Goal: Task Accomplishment & Management: Use online tool/utility

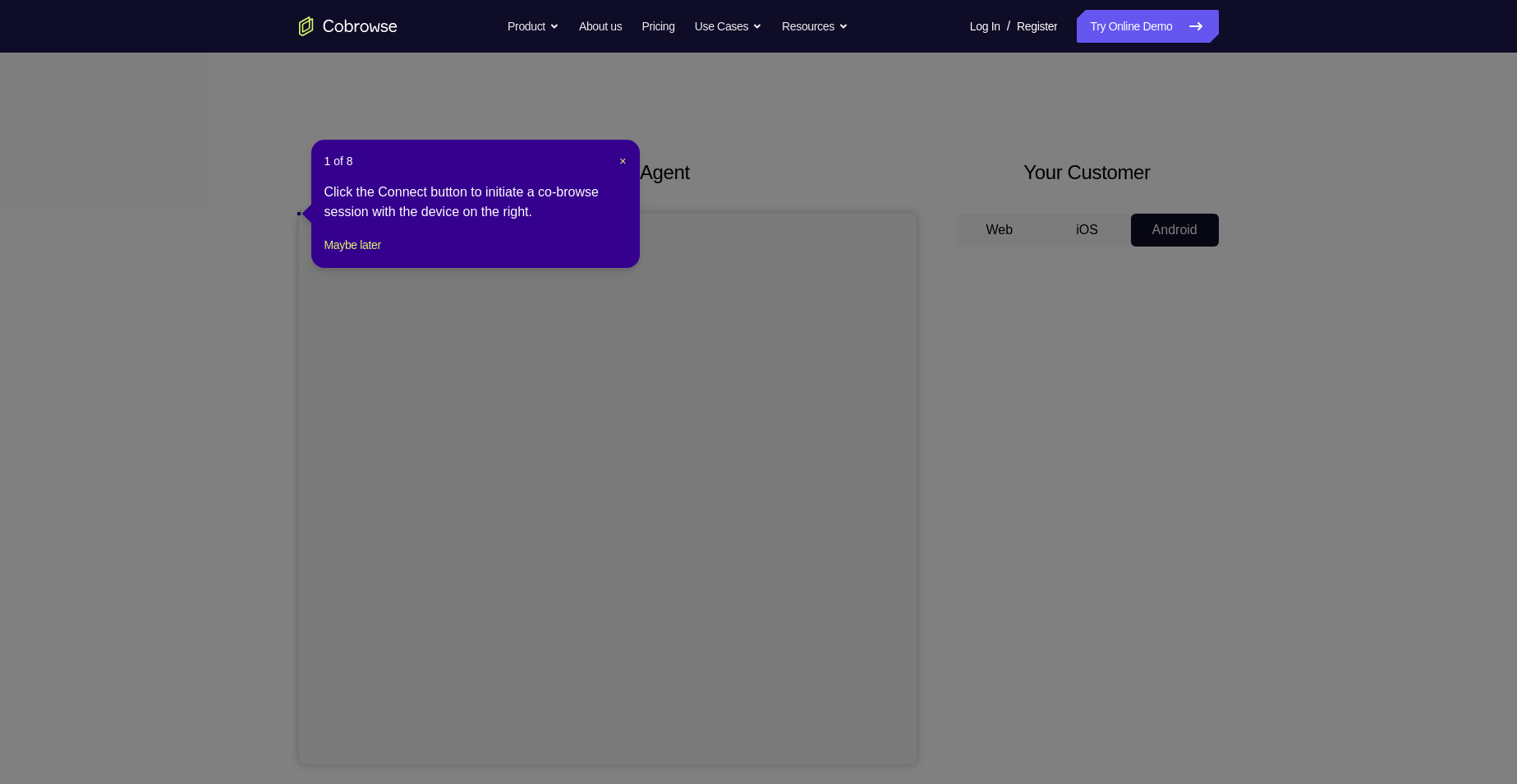
click at [363, 235] on button "Maybe later" at bounding box center [352, 244] width 57 height 20
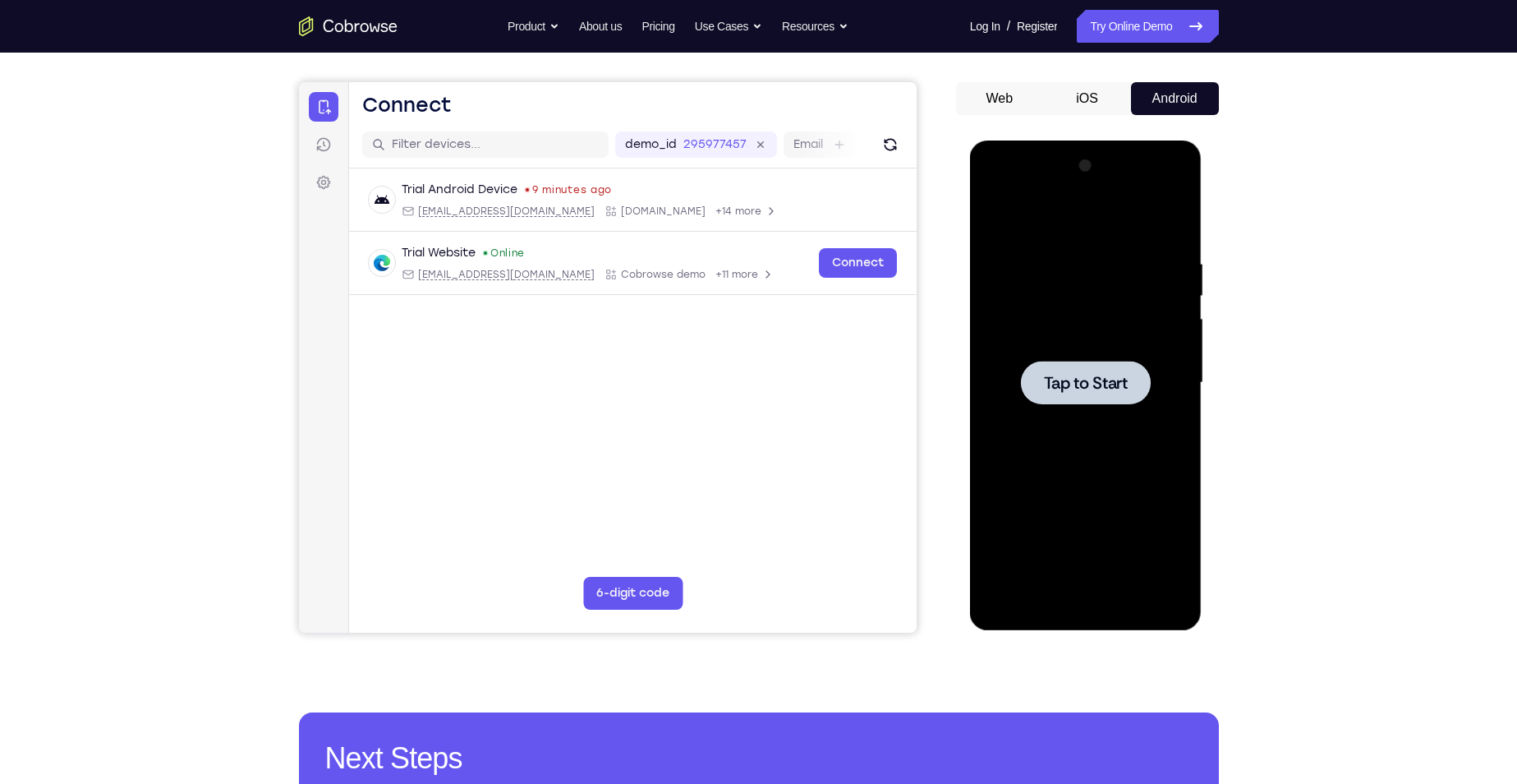
click at [1074, 381] on span "Tap to Start" at bounding box center [1085, 382] width 83 height 16
click at [1093, 603] on div at bounding box center [1085, 382] width 207 height 460
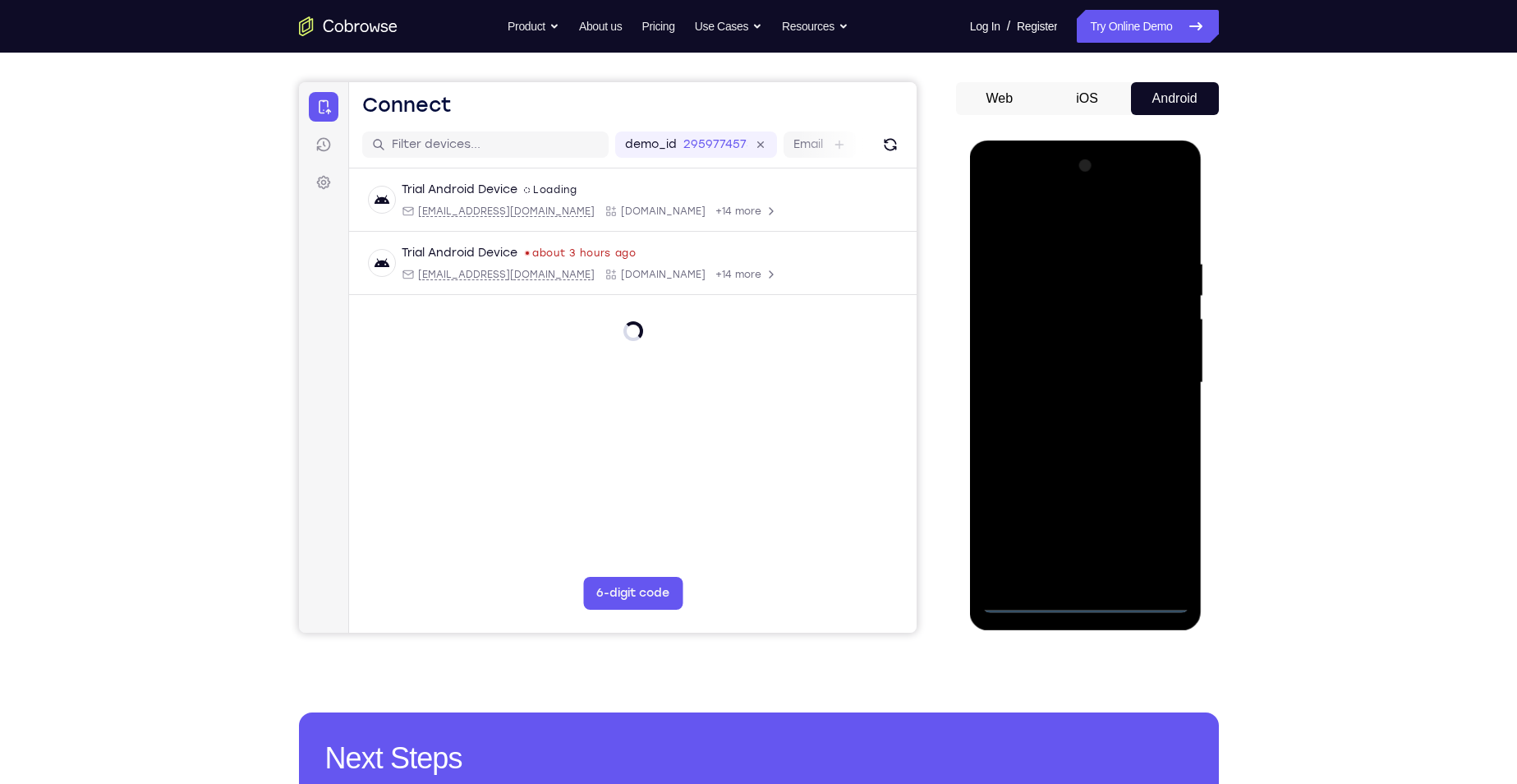
click at [1093, 603] on div at bounding box center [1085, 382] width 207 height 460
click at [1162, 535] on div at bounding box center [1085, 382] width 207 height 460
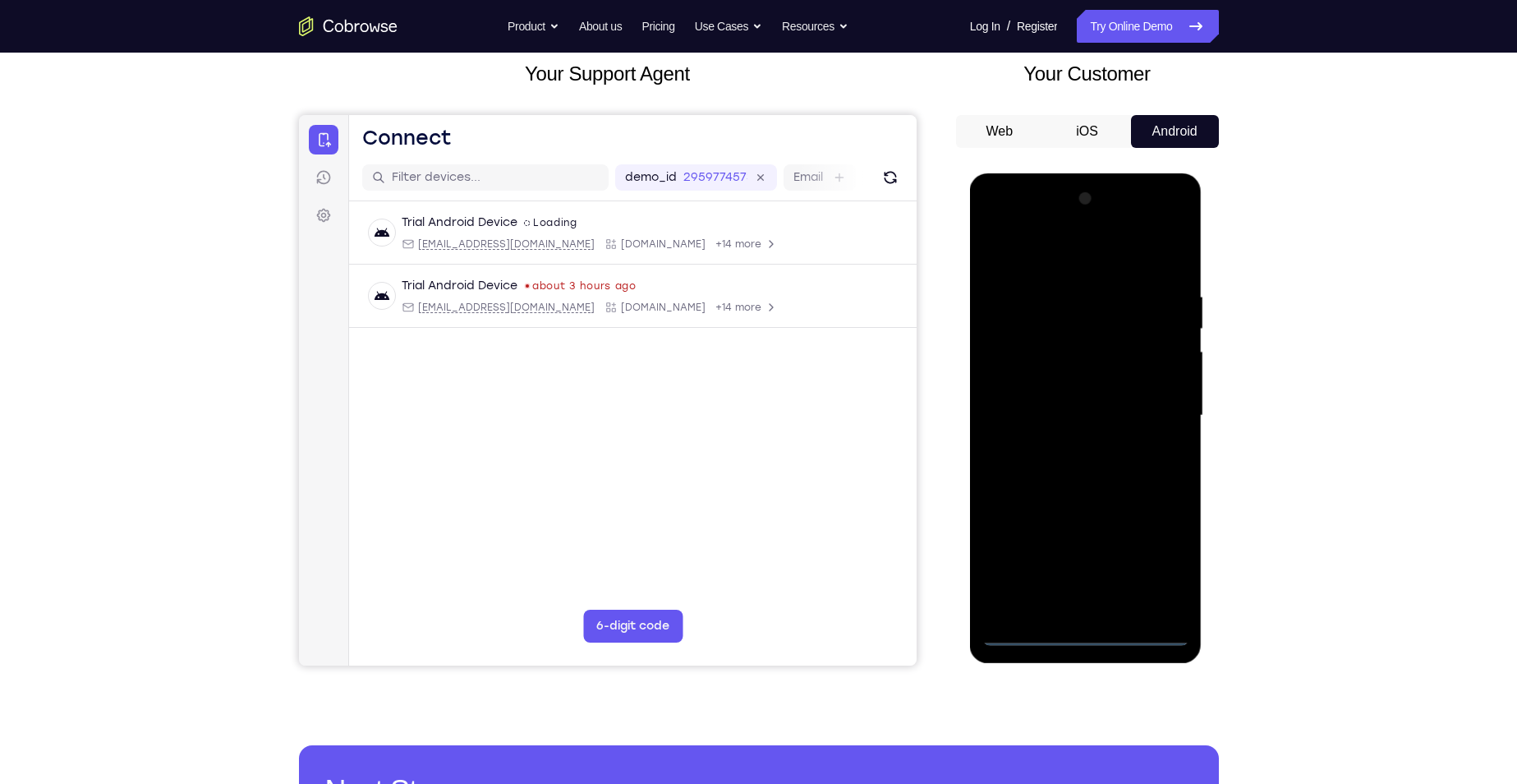
scroll to position [131, 0]
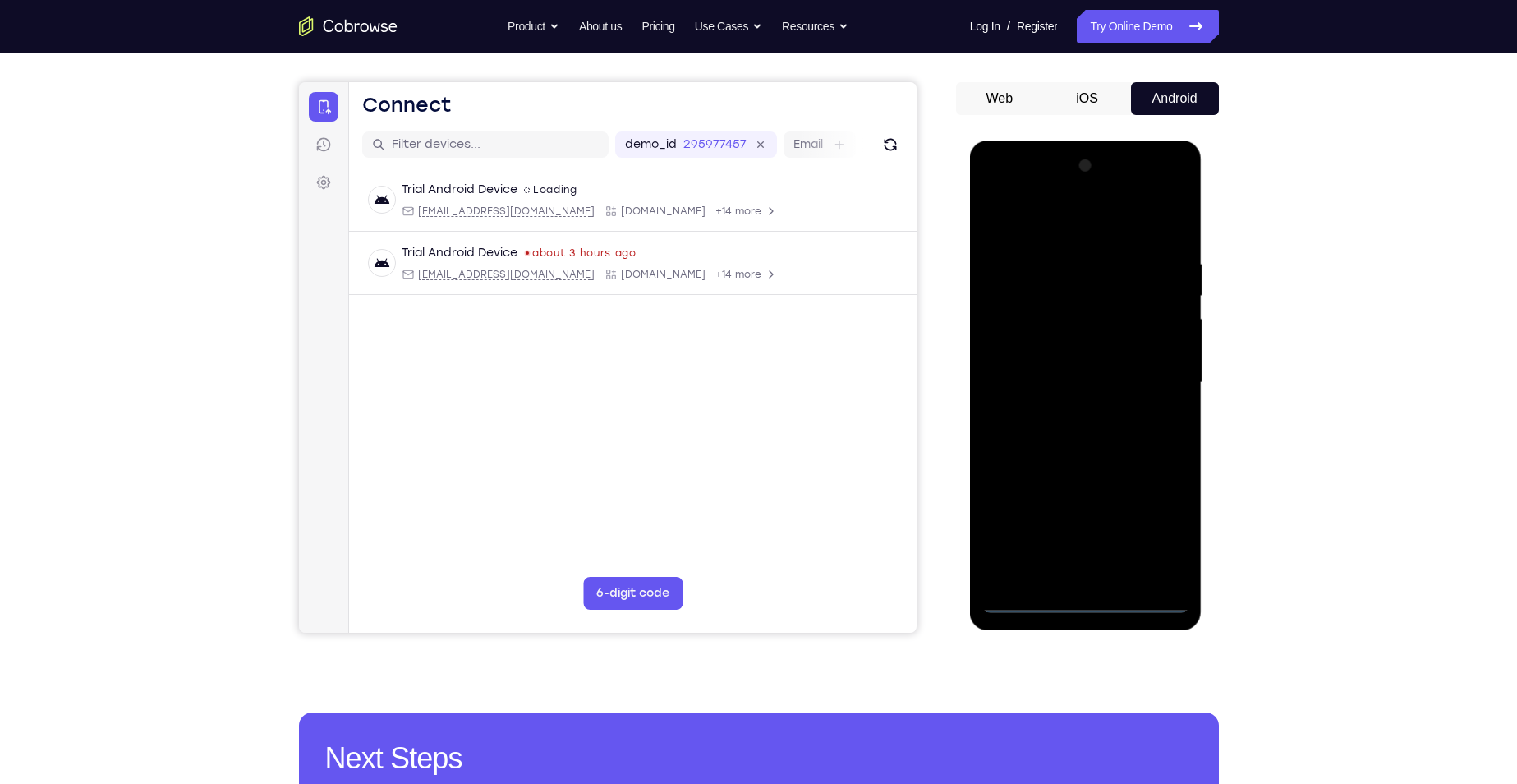
click at [989, 193] on div at bounding box center [1085, 382] width 207 height 460
click at [1158, 376] on div at bounding box center [1085, 382] width 207 height 460
click at [1064, 418] on div at bounding box center [1085, 382] width 207 height 460
click at [1073, 368] on div at bounding box center [1085, 382] width 207 height 460
click at [1043, 398] on div at bounding box center [1085, 382] width 207 height 460
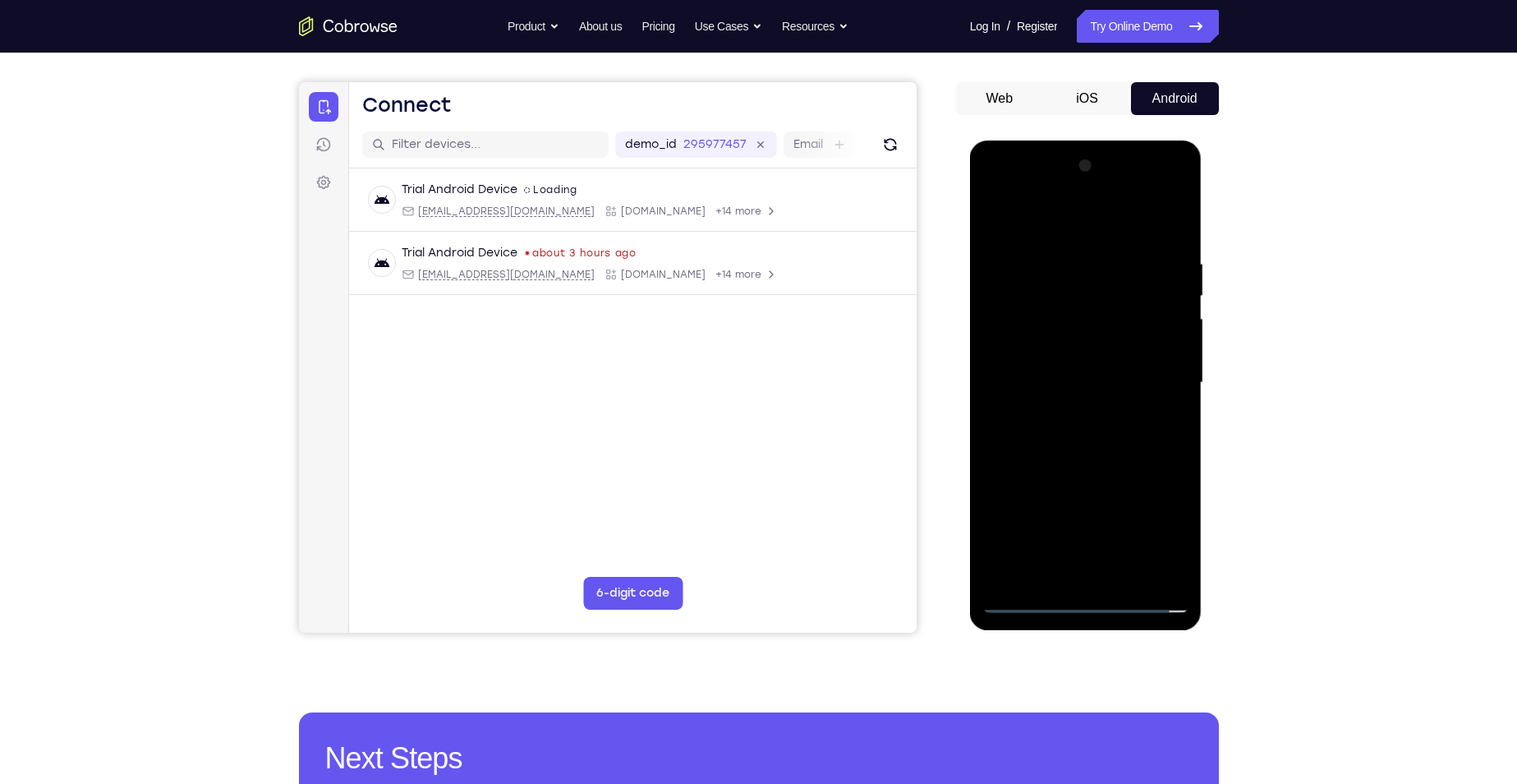
click at [1055, 385] on div at bounding box center [1085, 382] width 207 height 460
click at [1176, 239] on div at bounding box center [1085, 382] width 207 height 460
click at [1128, 572] on div at bounding box center [1085, 382] width 207 height 460
click at [1084, 472] on div at bounding box center [1085, 382] width 207 height 460
click at [1062, 481] on div at bounding box center [1085, 382] width 207 height 460
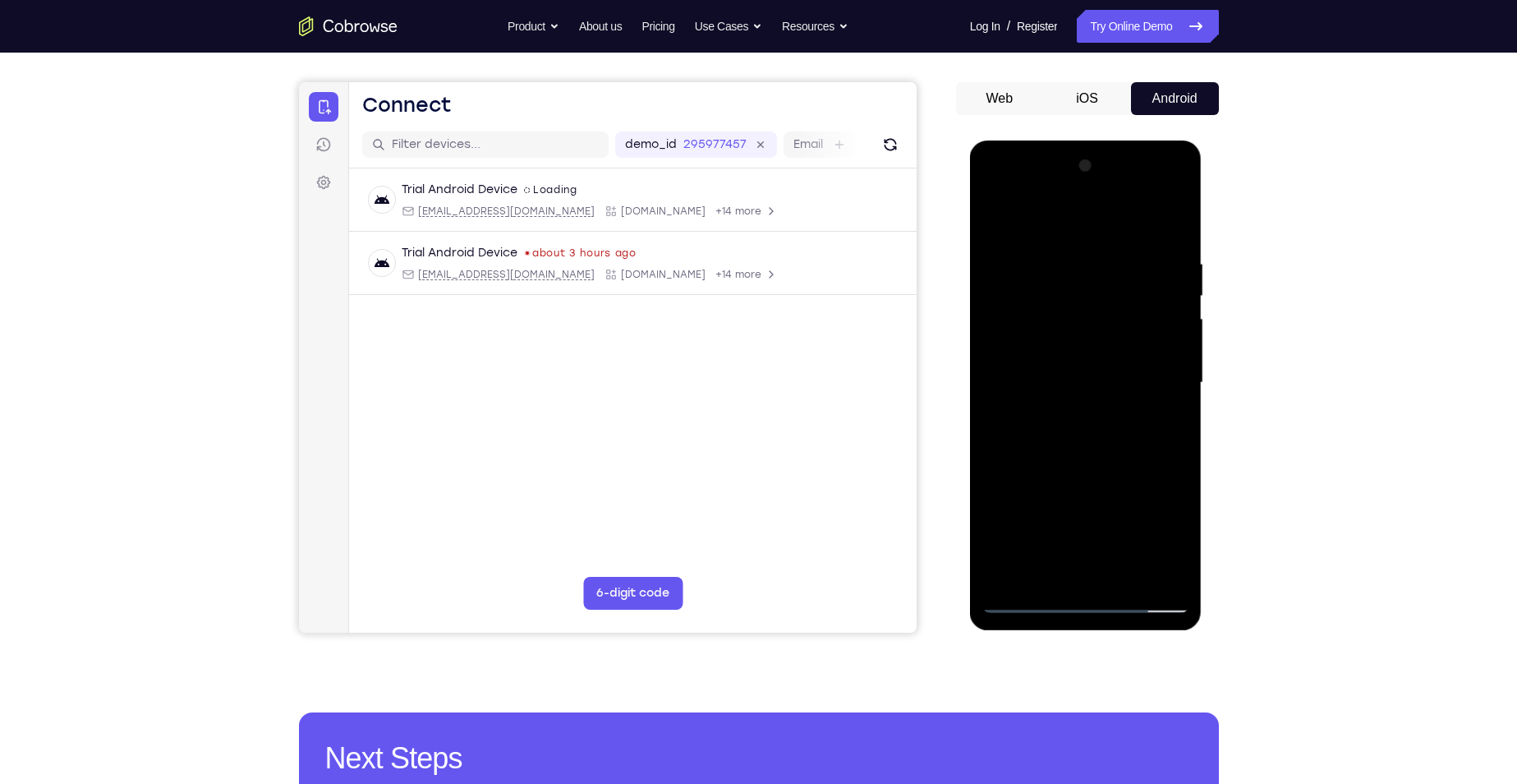
click at [1170, 421] on div at bounding box center [1085, 382] width 207 height 460
click at [1030, 597] on div at bounding box center [1085, 382] width 207 height 460
click at [1022, 601] on div at bounding box center [1085, 382] width 207 height 460
click at [1021, 599] on div at bounding box center [1085, 382] width 207 height 460
click at [1177, 217] on div at bounding box center [1085, 382] width 207 height 460
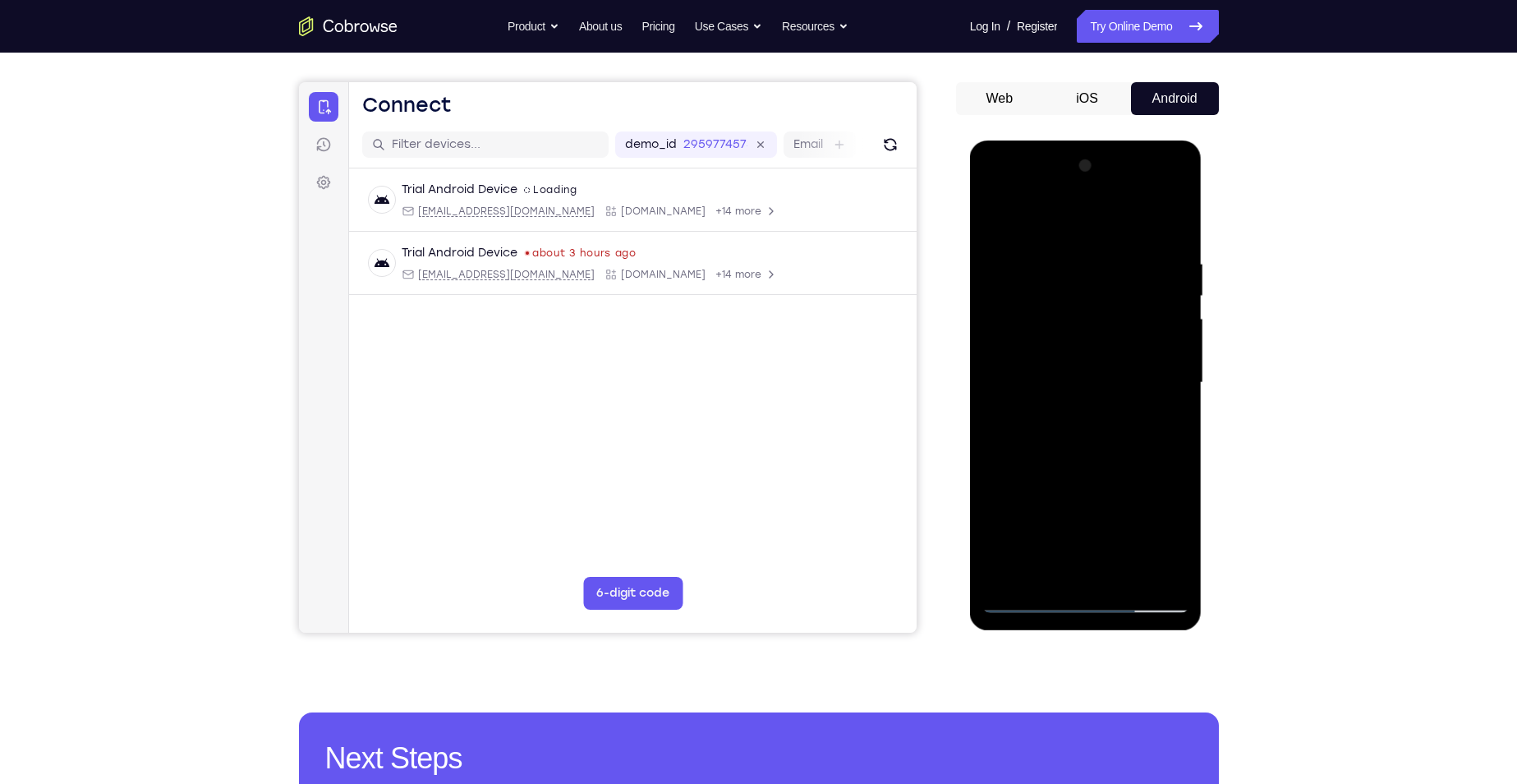
click at [1179, 216] on div at bounding box center [1085, 382] width 207 height 460
click at [1045, 306] on div at bounding box center [1085, 382] width 207 height 460
click at [1007, 585] on div at bounding box center [1085, 382] width 207 height 460
click at [1055, 258] on div at bounding box center [1085, 382] width 207 height 460
click at [1178, 359] on div at bounding box center [1085, 382] width 207 height 460
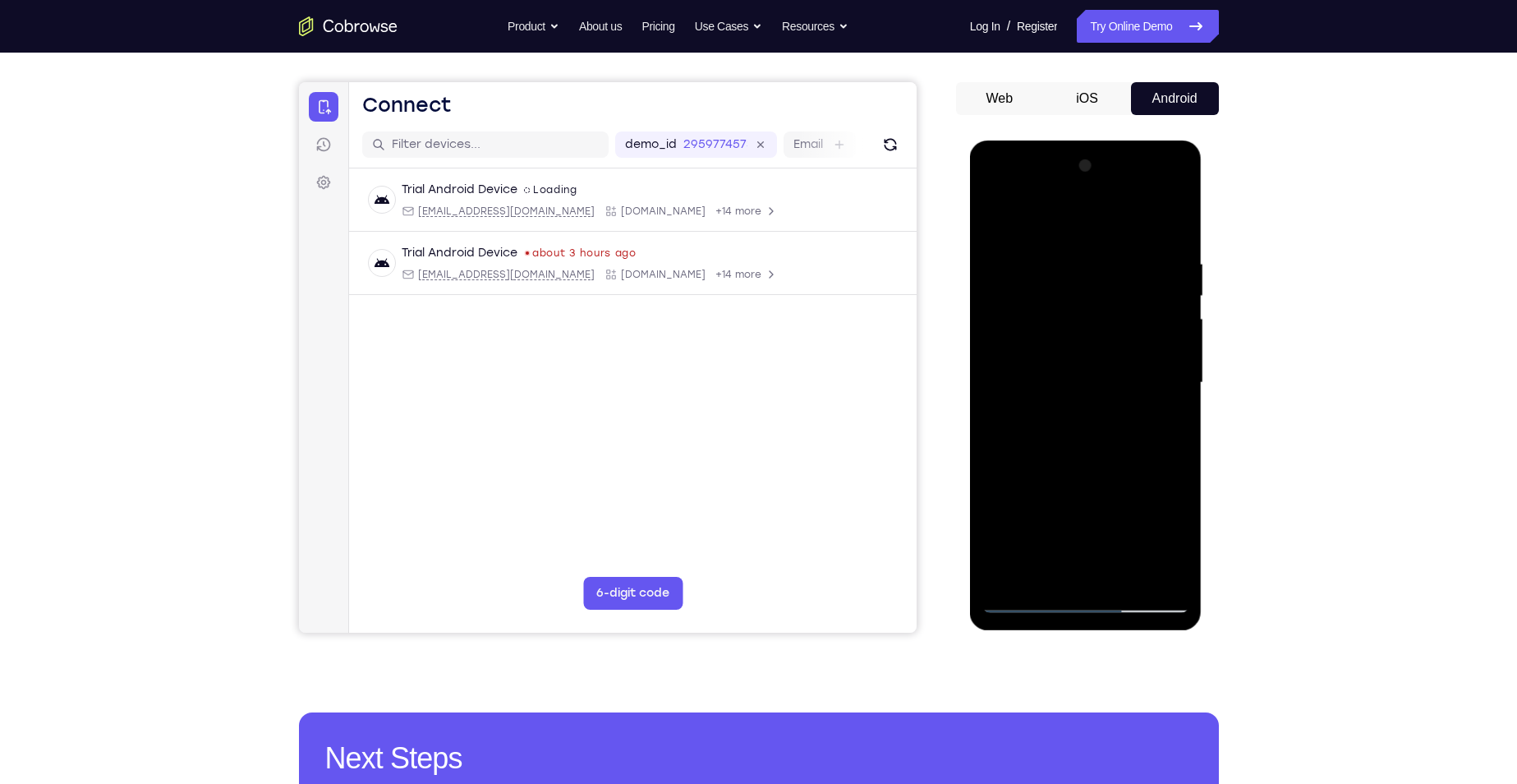
drag, startPoint x: 1103, startPoint y: 289, endPoint x: 1106, endPoint y: 306, distance: 17.3
click at [1106, 306] on div at bounding box center [1085, 382] width 207 height 460
click at [1165, 337] on div at bounding box center [1085, 382] width 207 height 460
click at [1155, 338] on div at bounding box center [1085, 382] width 207 height 460
click at [1150, 323] on div at bounding box center [1085, 382] width 207 height 460
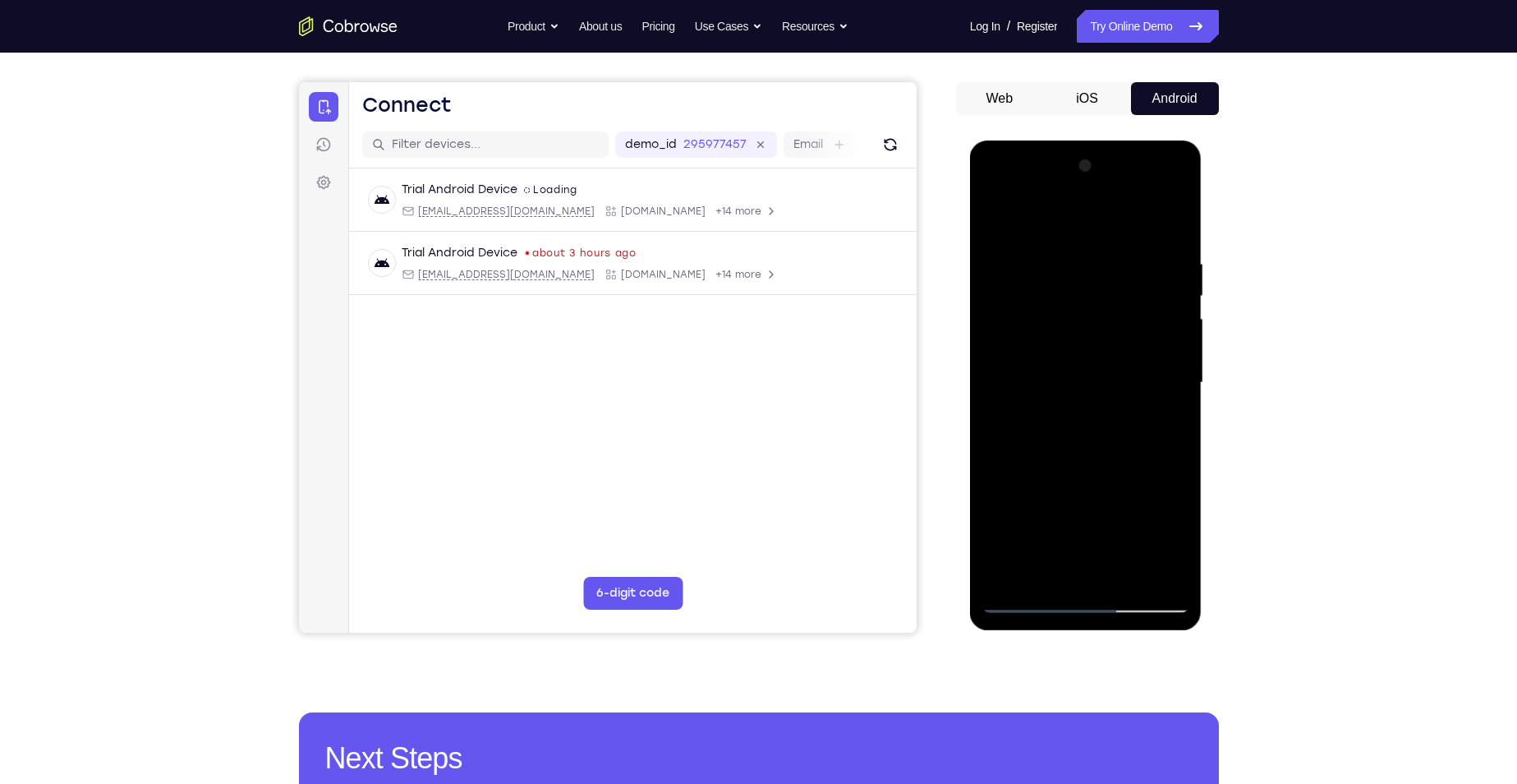
click at [1153, 353] on div at bounding box center [1085, 382] width 207 height 460
click at [1149, 569] on div at bounding box center [1085, 382] width 207 height 460
click at [996, 367] on div at bounding box center [1085, 382] width 207 height 460
click at [1151, 573] on div at bounding box center [1085, 382] width 207 height 460
click at [1182, 431] on div at bounding box center [1085, 382] width 207 height 460
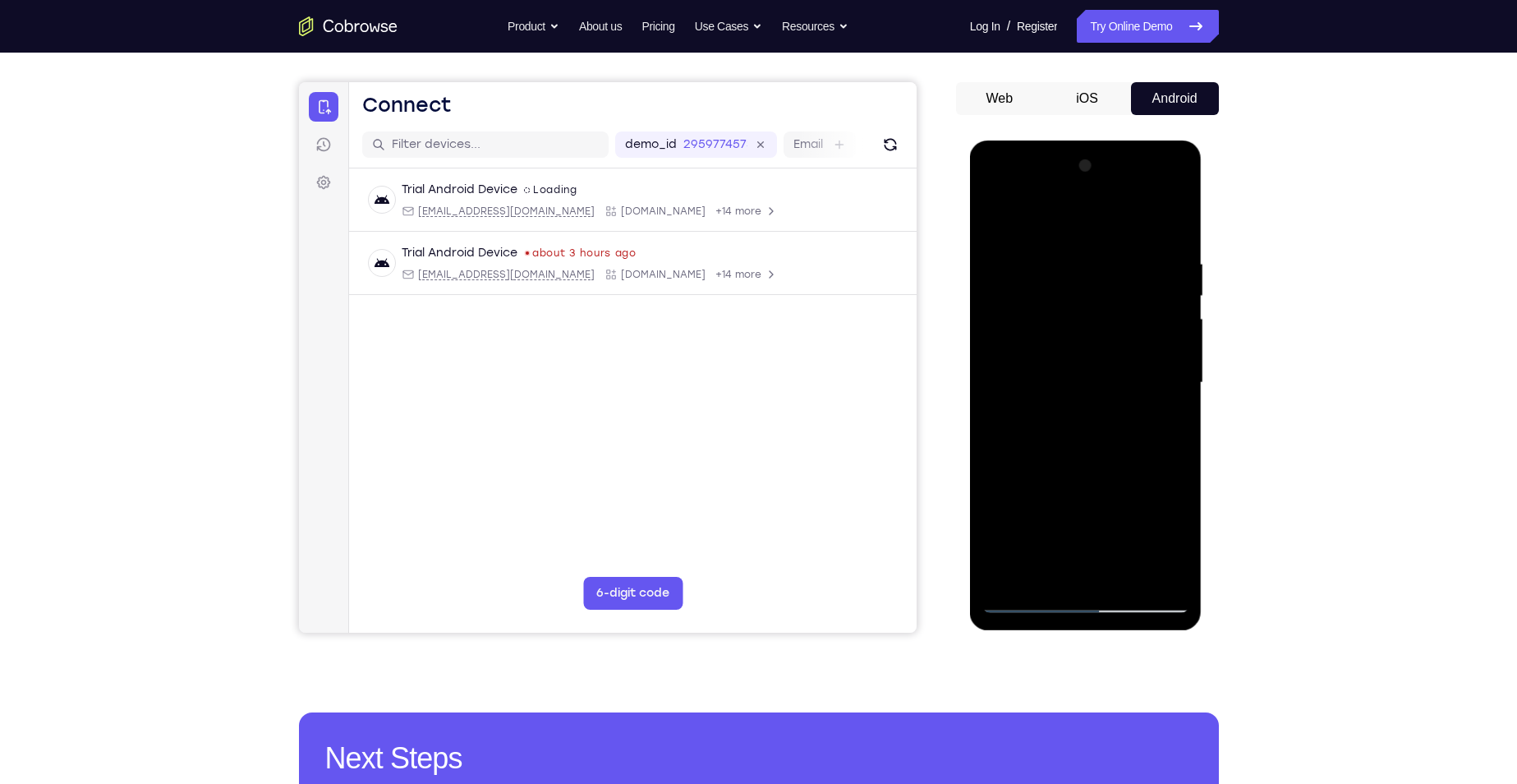
click at [1148, 569] on div at bounding box center [1085, 382] width 207 height 460
click at [1169, 394] on div at bounding box center [1085, 382] width 207 height 460
click at [1168, 398] on div at bounding box center [1085, 382] width 207 height 460
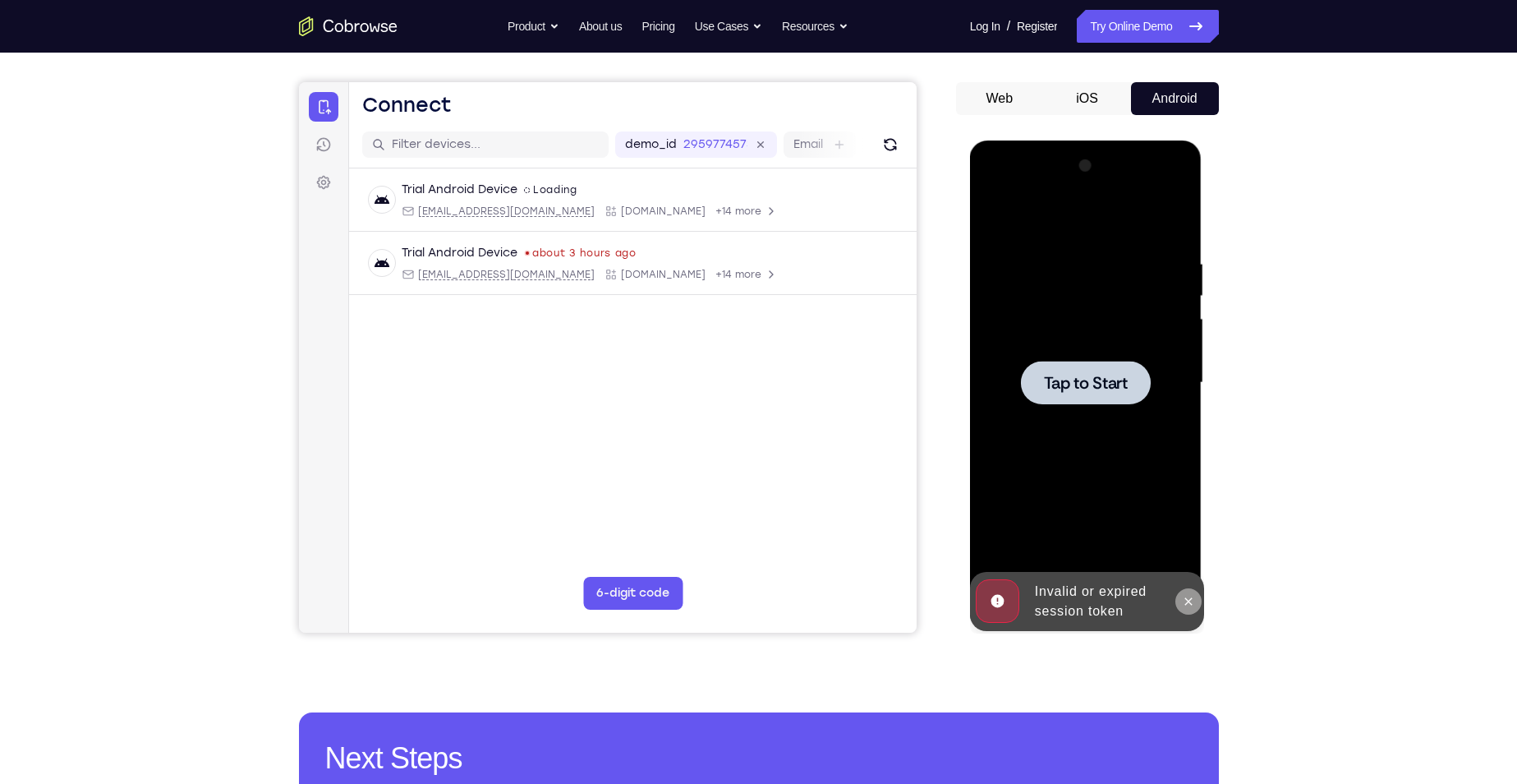
drag, startPoint x: 1194, startPoint y: 604, endPoint x: 2230, endPoint y: 787, distance: 1052.0
click at [1194, 604] on icon at bounding box center [1188, 601] width 13 height 13
click at [1084, 422] on div at bounding box center [1085, 382] width 207 height 460
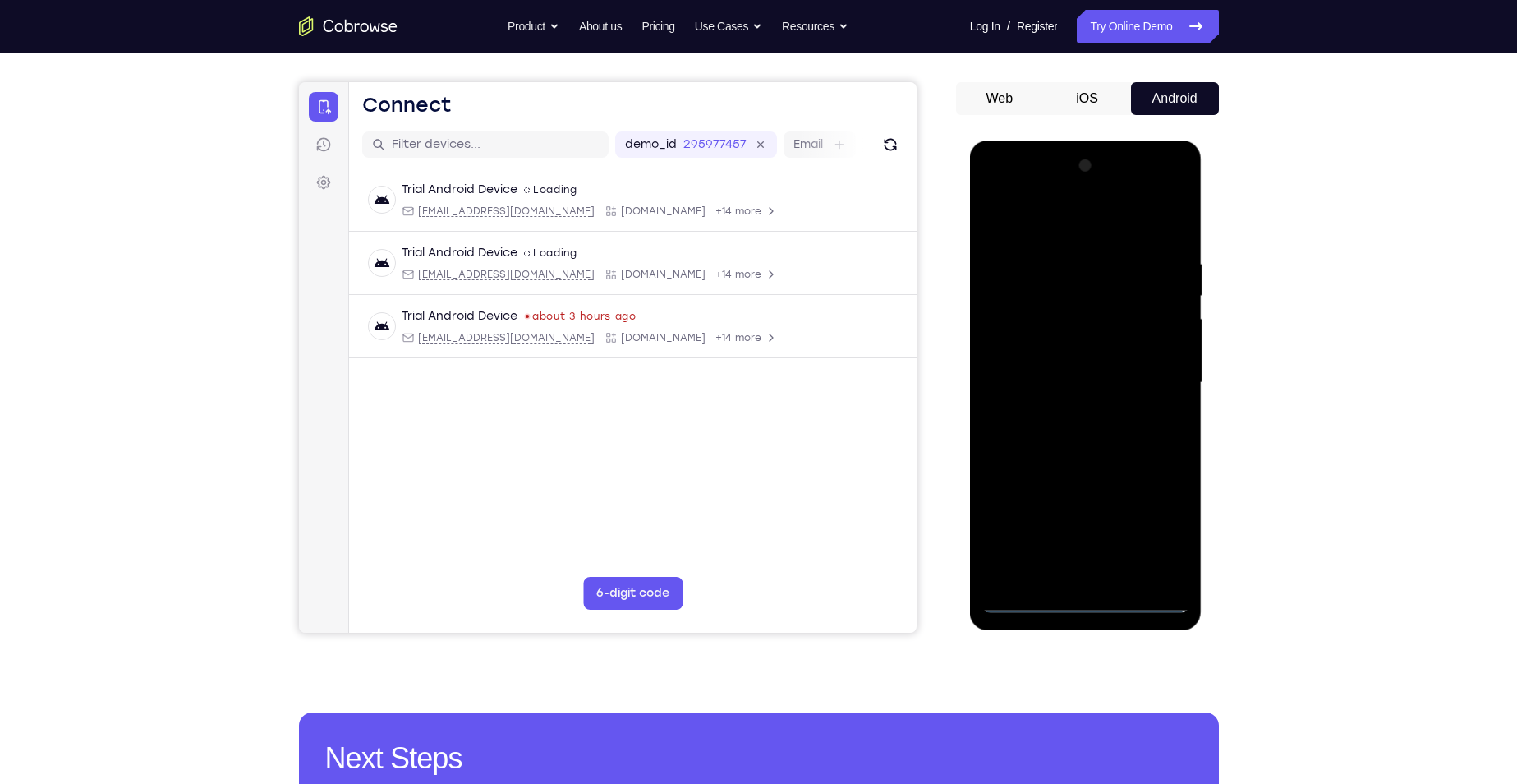
click at [1085, 606] on div at bounding box center [1085, 382] width 207 height 460
click at [1085, 603] on div at bounding box center [1085, 382] width 207 height 460
click at [1156, 529] on div at bounding box center [1085, 382] width 207 height 460
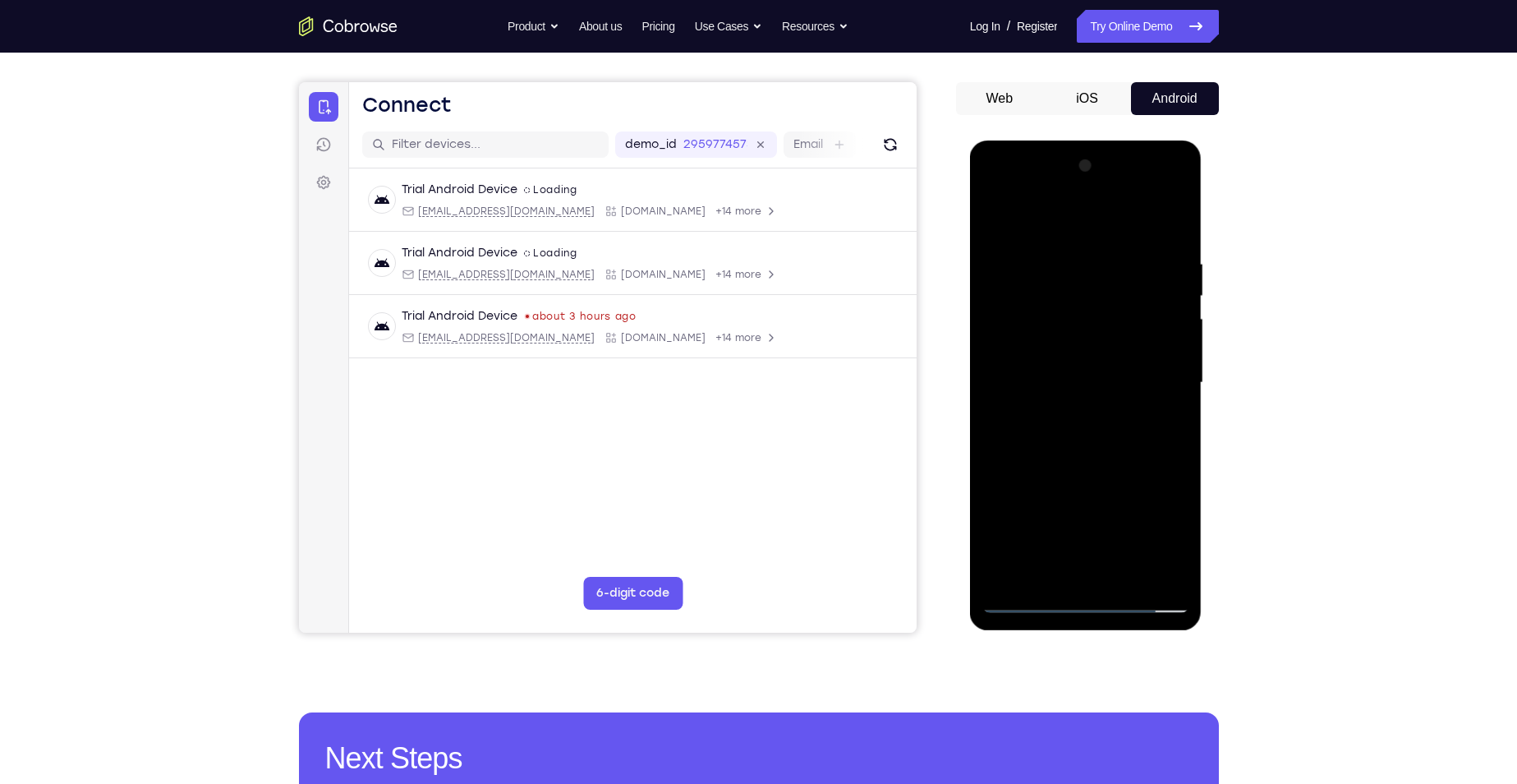
click at [1099, 603] on div at bounding box center [1085, 382] width 207 height 460
click at [1168, 535] on div at bounding box center [1085, 382] width 207 height 460
click at [1103, 462] on div at bounding box center [1085, 382] width 207 height 460
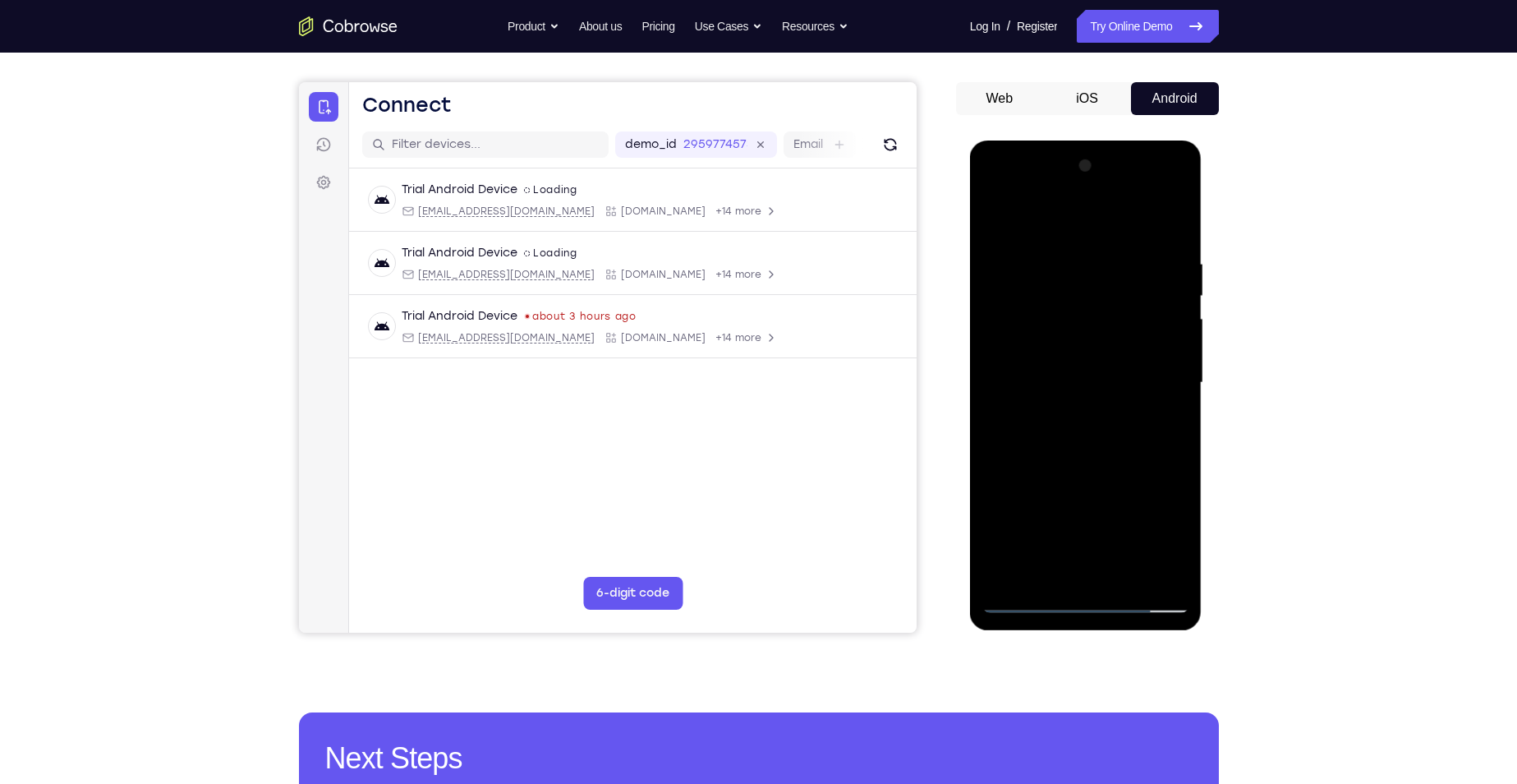
click at [1079, 463] on div at bounding box center [1085, 382] width 207 height 460
click at [1153, 373] on div at bounding box center [1085, 382] width 207 height 460
click at [1072, 411] on div at bounding box center [1085, 382] width 207 height 460
click at [1039, 343] on div at bounding box center [1085, 382] width 207 height 460
click at [1062, 364] on div at bounding box center [1085, 382] width 207 height 460
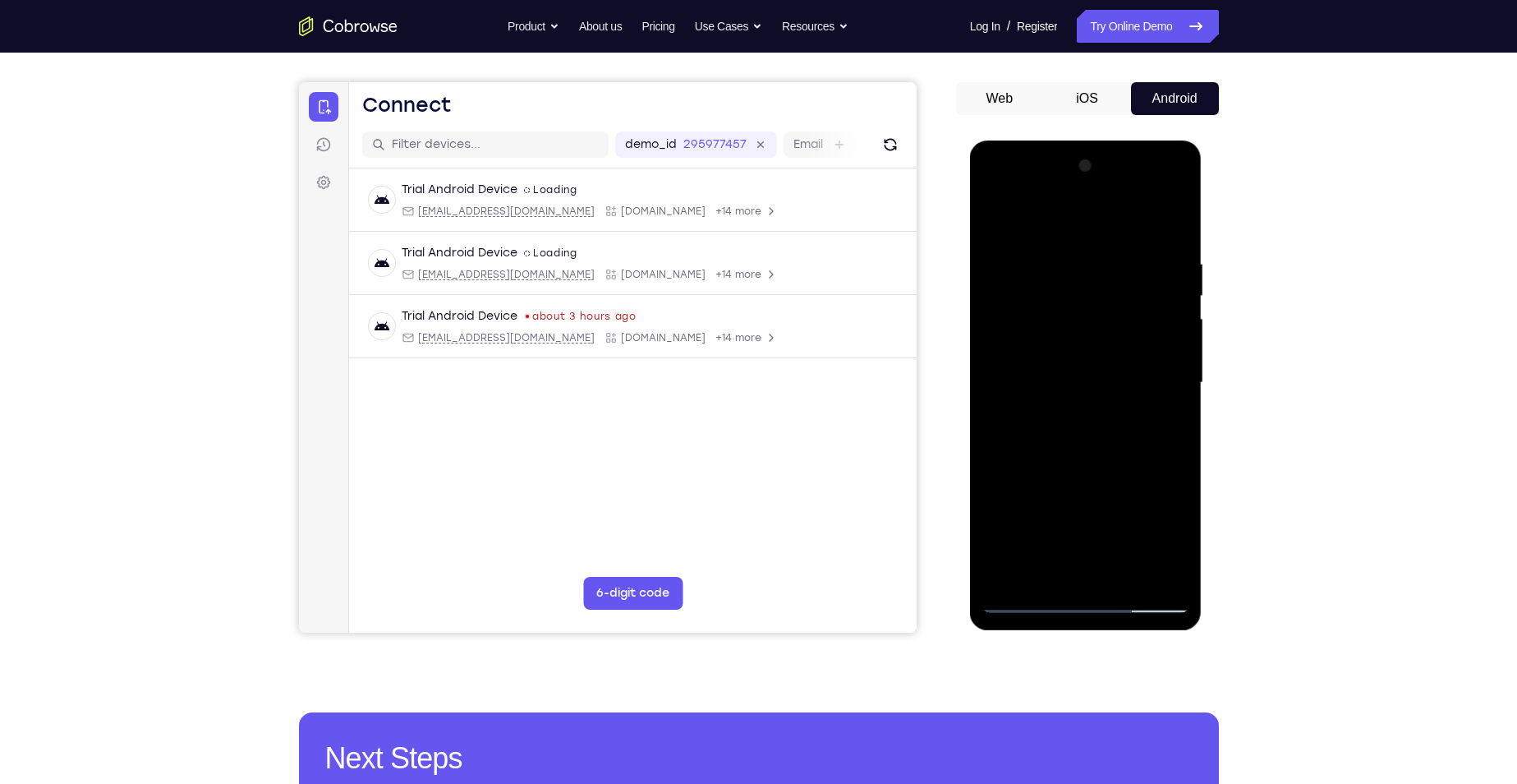
click at [1097, 340] on div at bounding box center [1085, 382] width 207 height 460
click at [1116, 255] on div at bounding box center [1085, 382] width 207 height 460
click at [1108, 262] on div at bounding box center [1085, 382] width 207 height 460
click at [996, 375] on div at bounding box center [1085, 382] width 207 height 460
click at [987, 373] on div at bounding box center [1085, 382] width 207 height 460
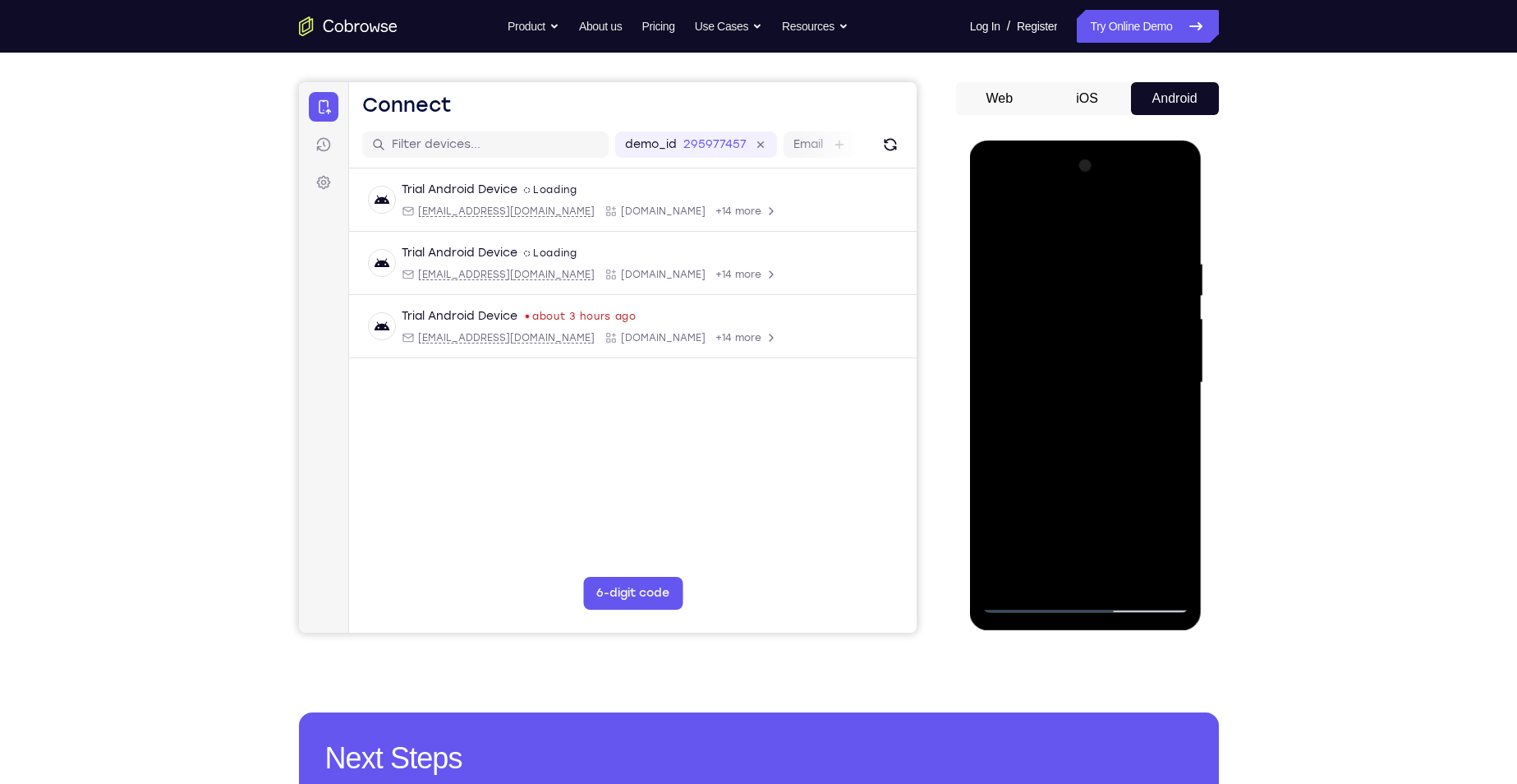
click at [999, 369] on div at bounding box center [1085, 382] width 207 height 460
click at [989, 369] on div at bounding box center [1085, 382] width 207 height 460
drag, startPoint x: 994, startPoint y: 369, endPoint x: 1182, endPoint y: 375, distance: 188.1
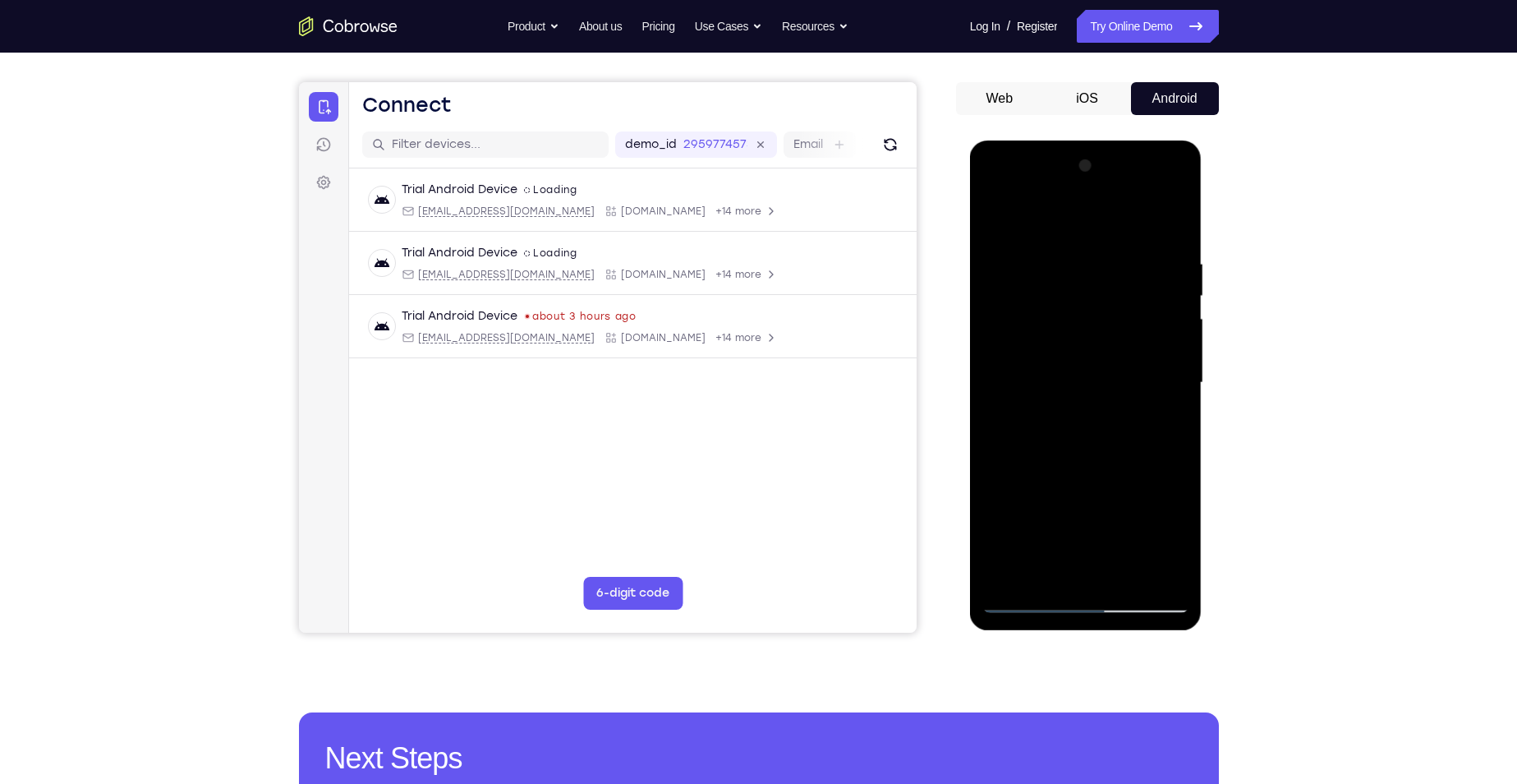
click at [1182, 375] on div at bounding box center [1085, 382] width 207 height 460
click at [1174, 224] on div at bounding box center [1085, 382] width 207 height 460
click at [1168, 223] on div at bounding box center [1085, 382] width 207 height 460
click at [1167, 224] on div at bounding box center [1085, 382] width 207 height 460
click at [1169, 223] on div at bounding box center [1085, 382] width 207 height 460
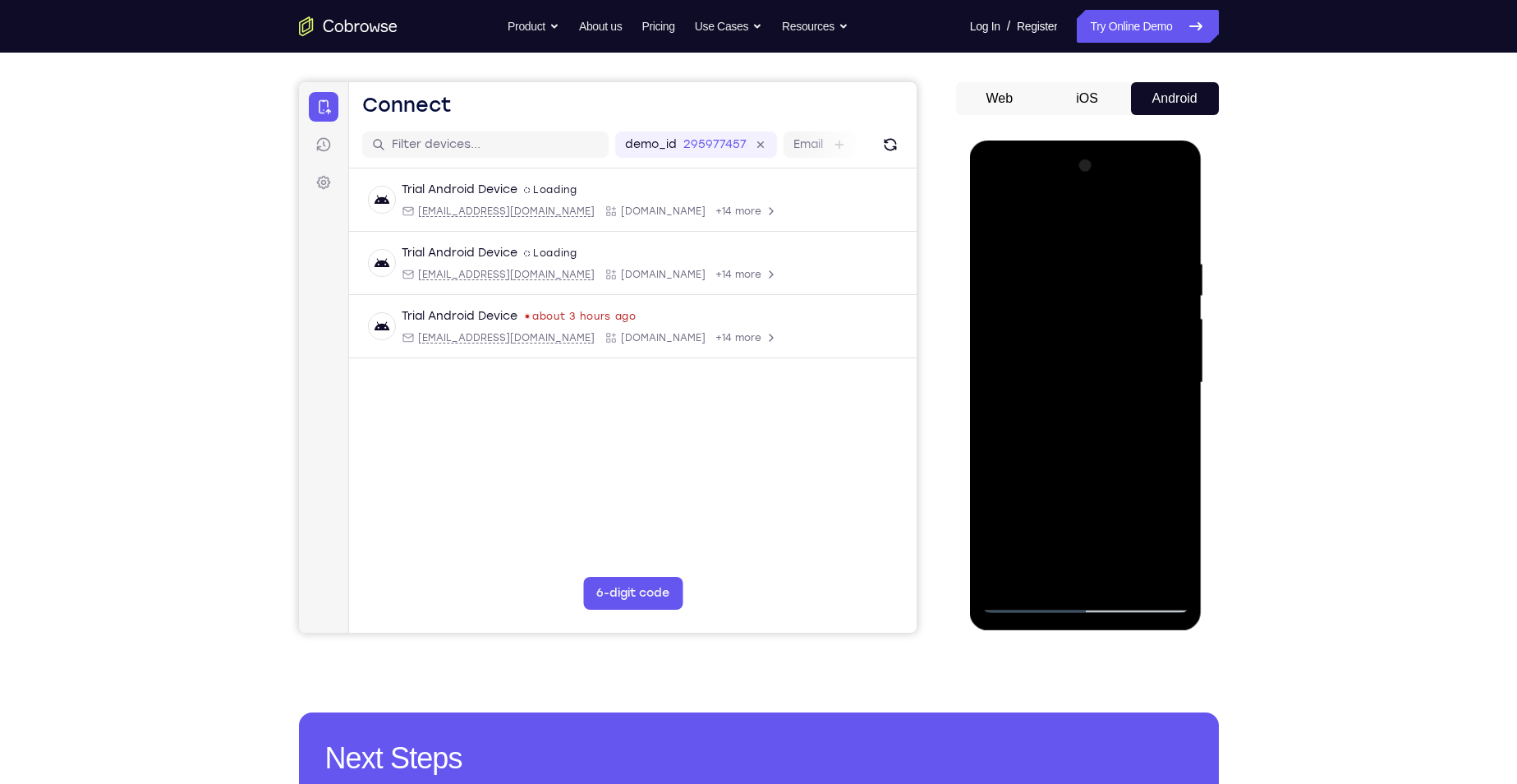
click at [1173, 224] on div at bounding box center [1085, 382] width 207 height 460
click at [1171, 225] on div at bounding box center [1085, 382] width 207 height 460
click at [1085, 188] on div at bounding box center [1085, 382] width 207 height 460
click at [1106, 192] on div at bounding box center [1085, 382] width 207 height 460
click at [1048, 577] on div at bounding box center [1085, 382] width 207 height 460
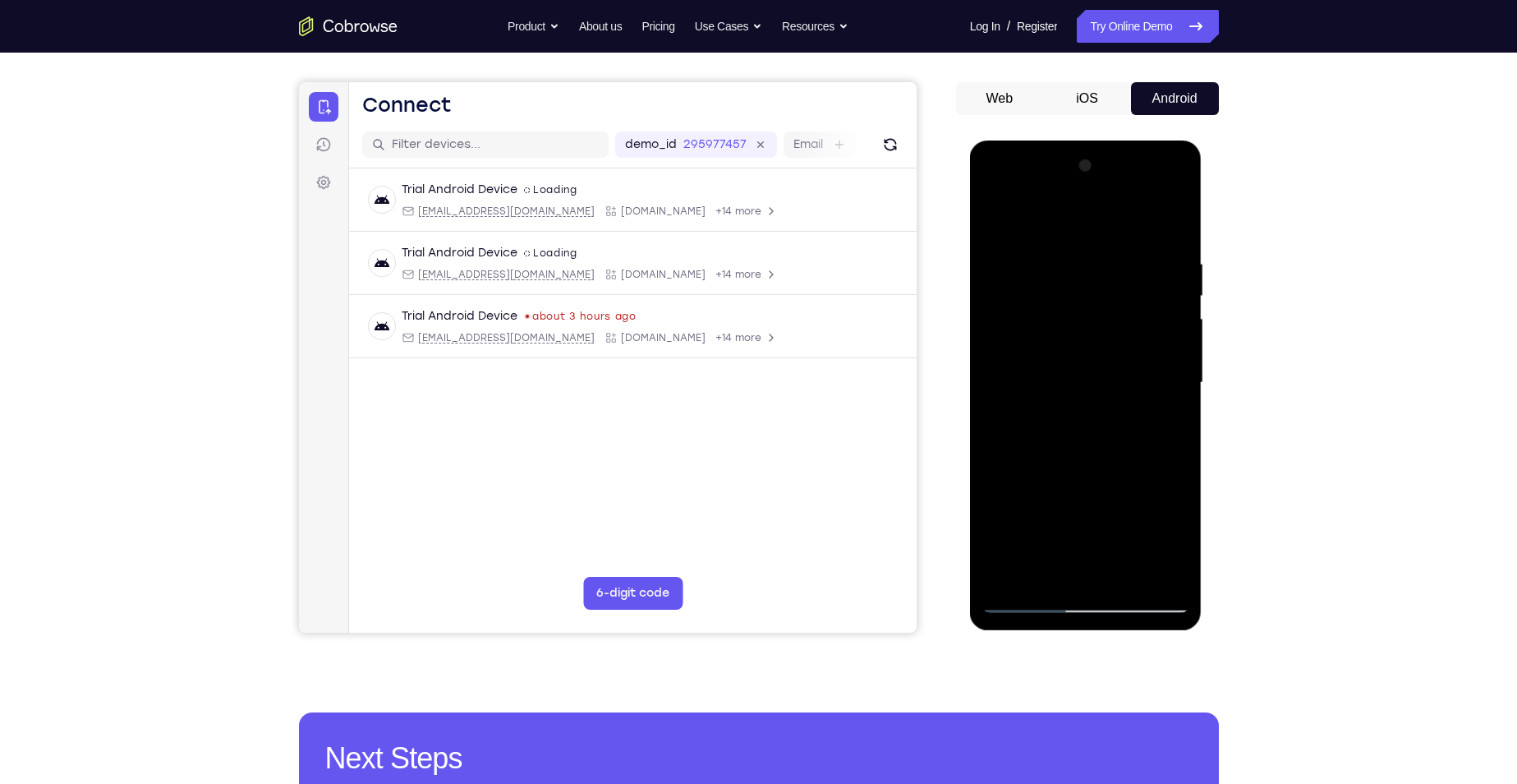
click at [1059, 252] on div at bounding box center [1085, 382] width 207 height 460
click at [1028, 352] on div at bounding box center [1085, 382] width 207 height 460
click at [1094, 598] on div at bounding box center [1085, 382] width 207 height 460
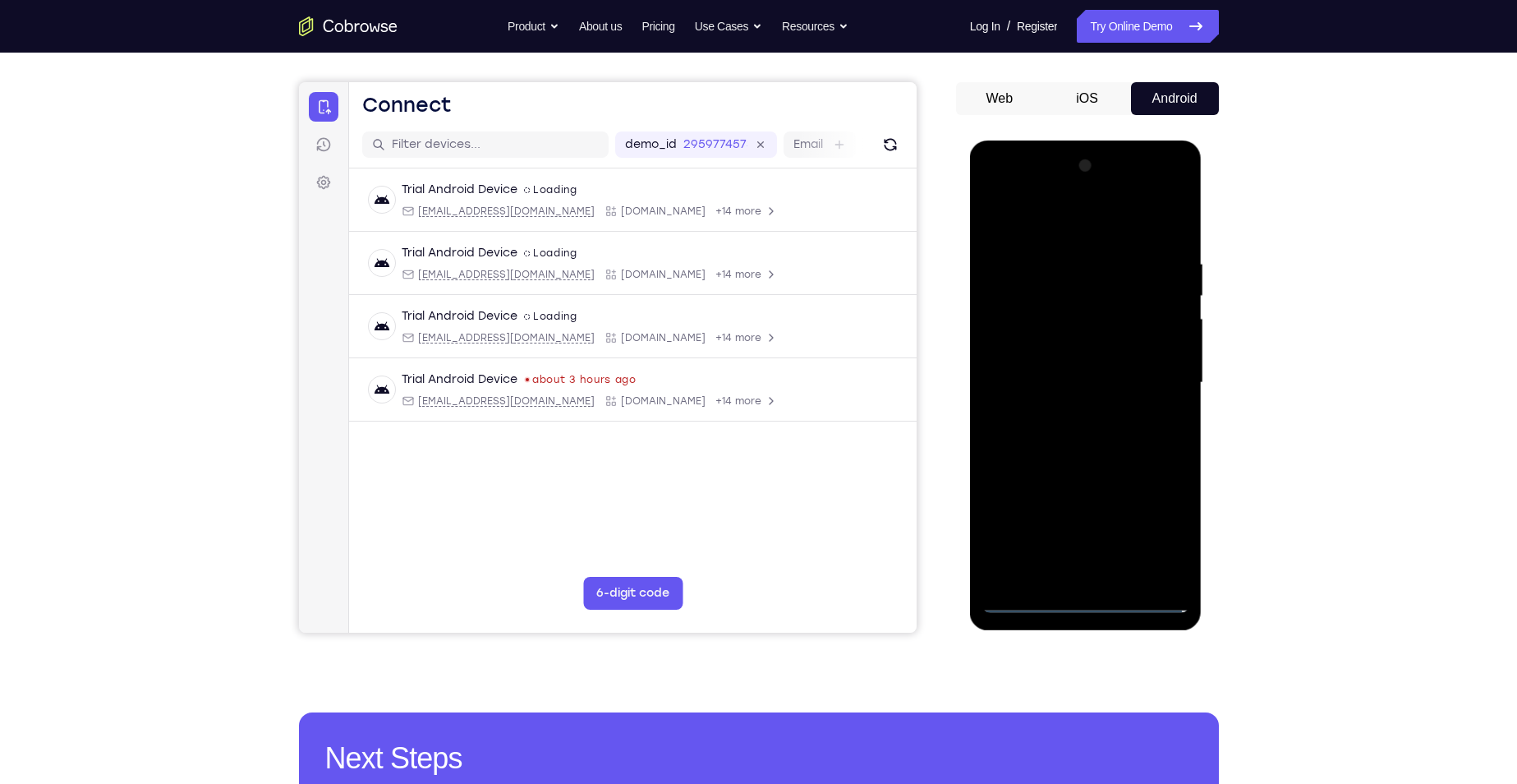
click at [1094, 598] on div at bounding box center [1085, 382] width 207 height 460
click at [1161, 540] on div at bounding box center [1085, 382] width 207 height 460
click at [997, 185] on div at bounding box center [1085, 382] width 207 height 460
click at [1000, 186] on div at bounding box center [1085, 382] width 207 height 460
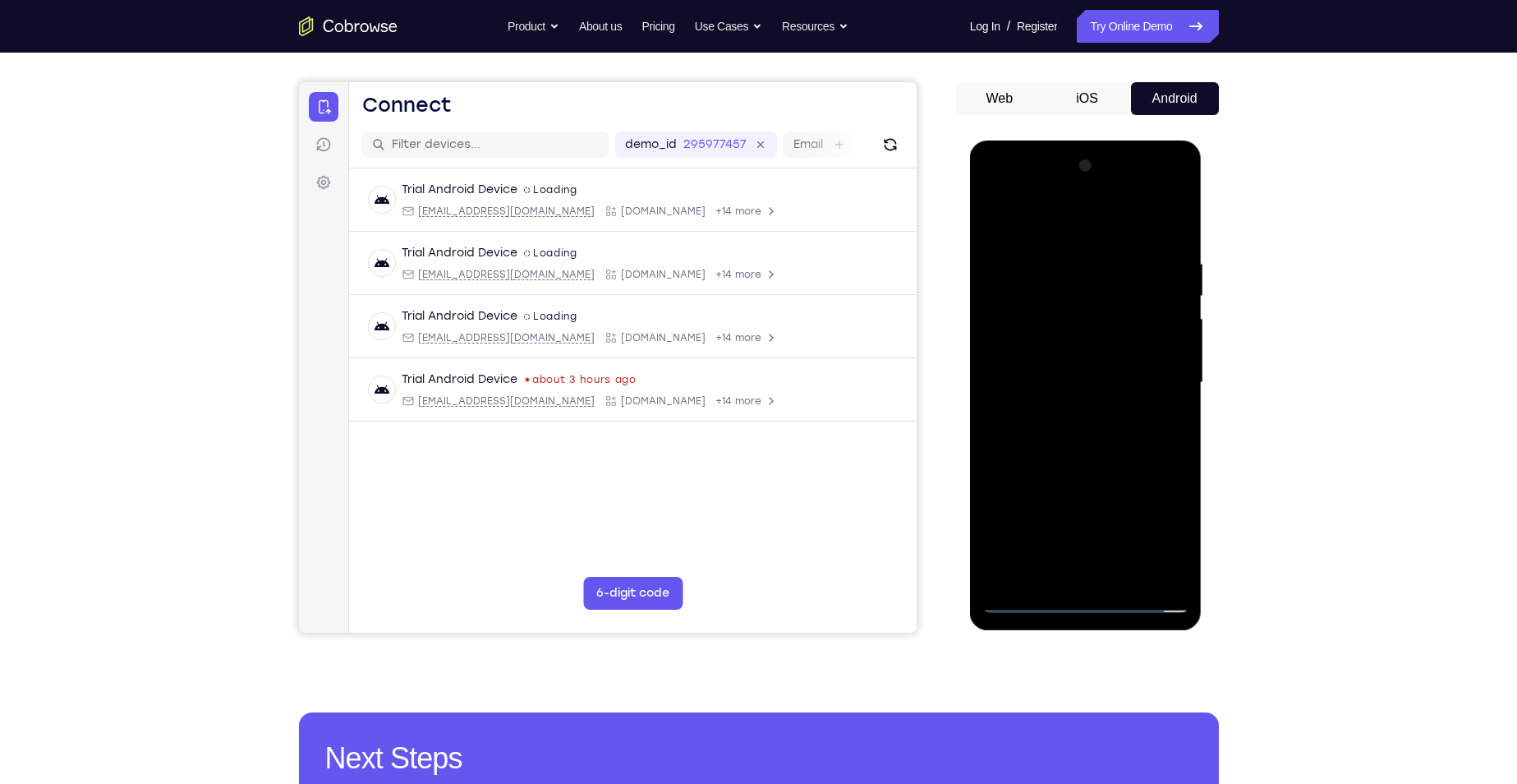
click at [1000, 186] on div at bounding box center [1085, 382] width 207 height 460
click at [1160, 377] on div at bounding box center [1085, 382] width 207 height 460
click at [1156, 375] on div at bounding box center [1085, 382] width 207 height 460
click at [1079, 411] on div at bounding box center [1085, 382] width 207 height 460
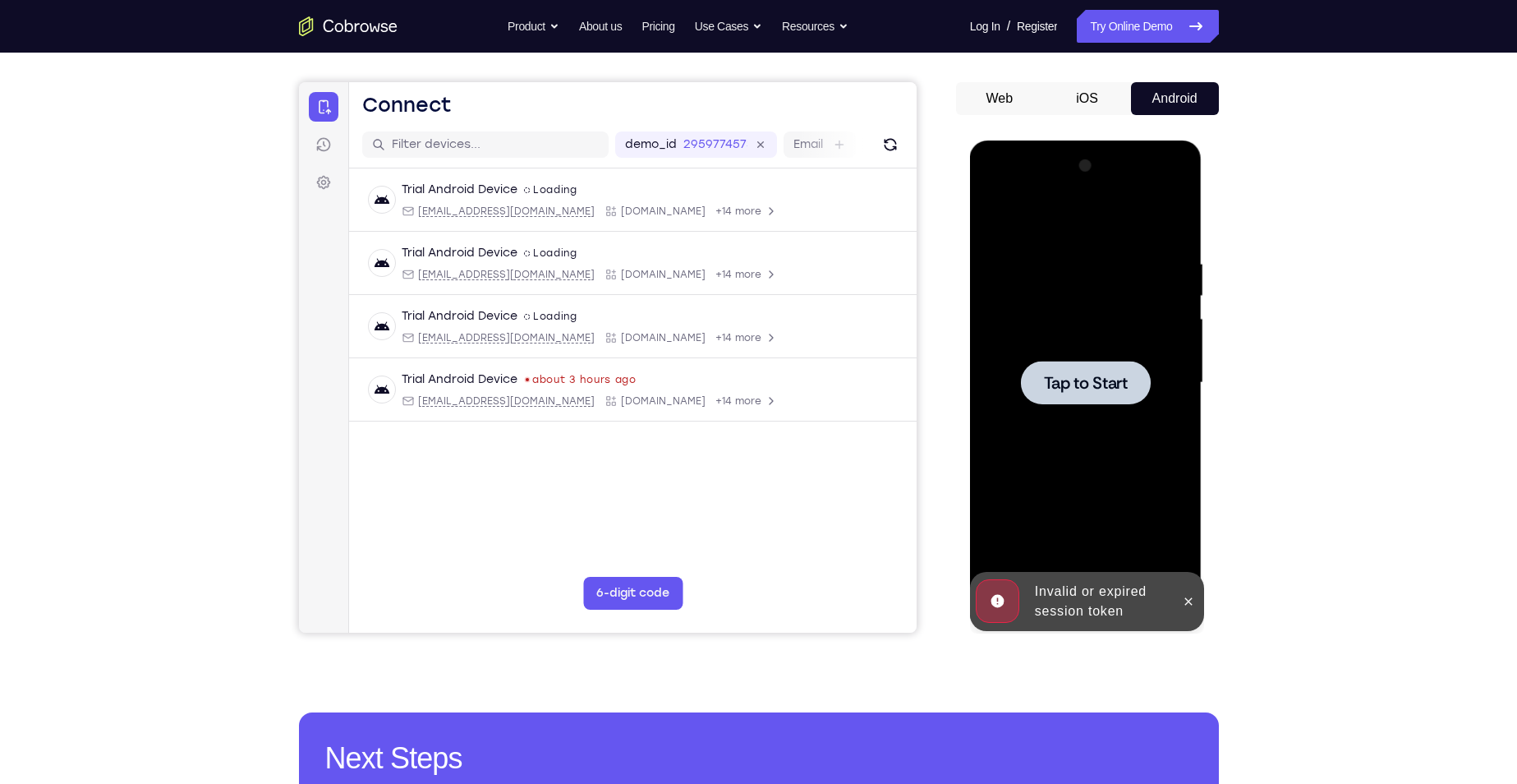
click at [1073, 434] on div at bounding box center [1085, 382] width 207 height 460
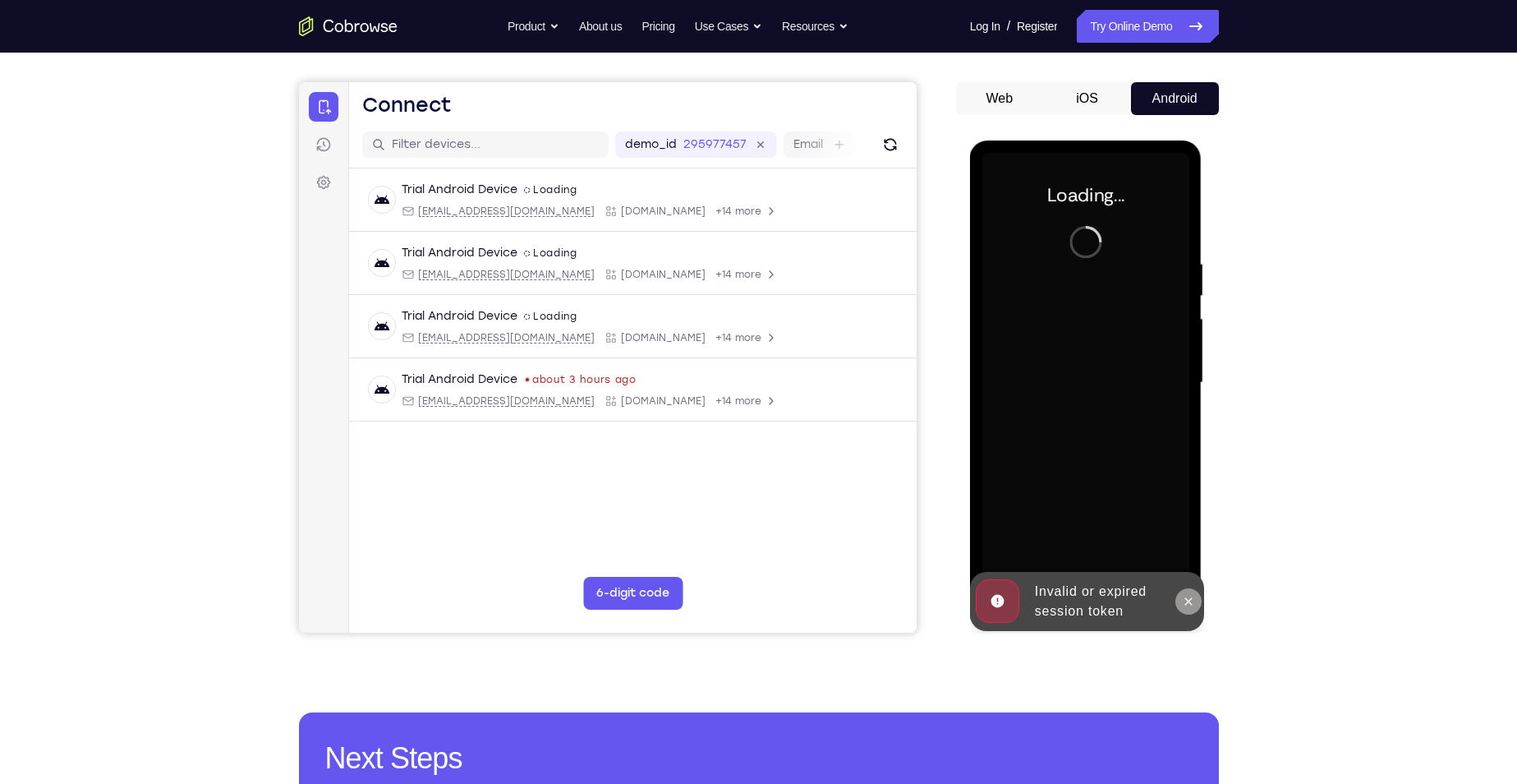
click at [1193, 606] on icon at bounding box center [1188, 601] width 13 height 13
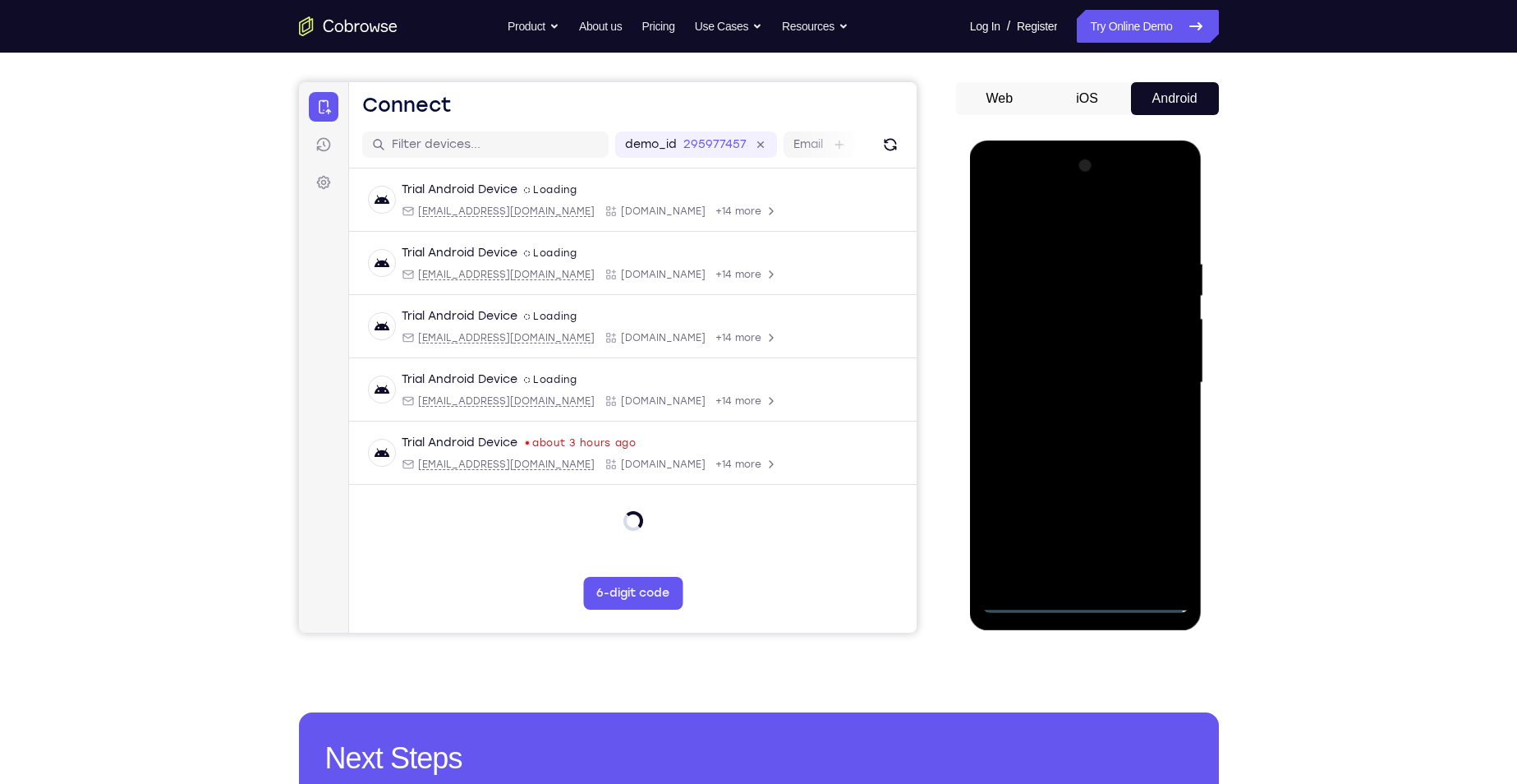
click at [1085, 600] on div at bounding box center [1085, 382] width 207 height 460
click at [1090, 603] on div at bounding box center [1085, 382] width 207 height 460
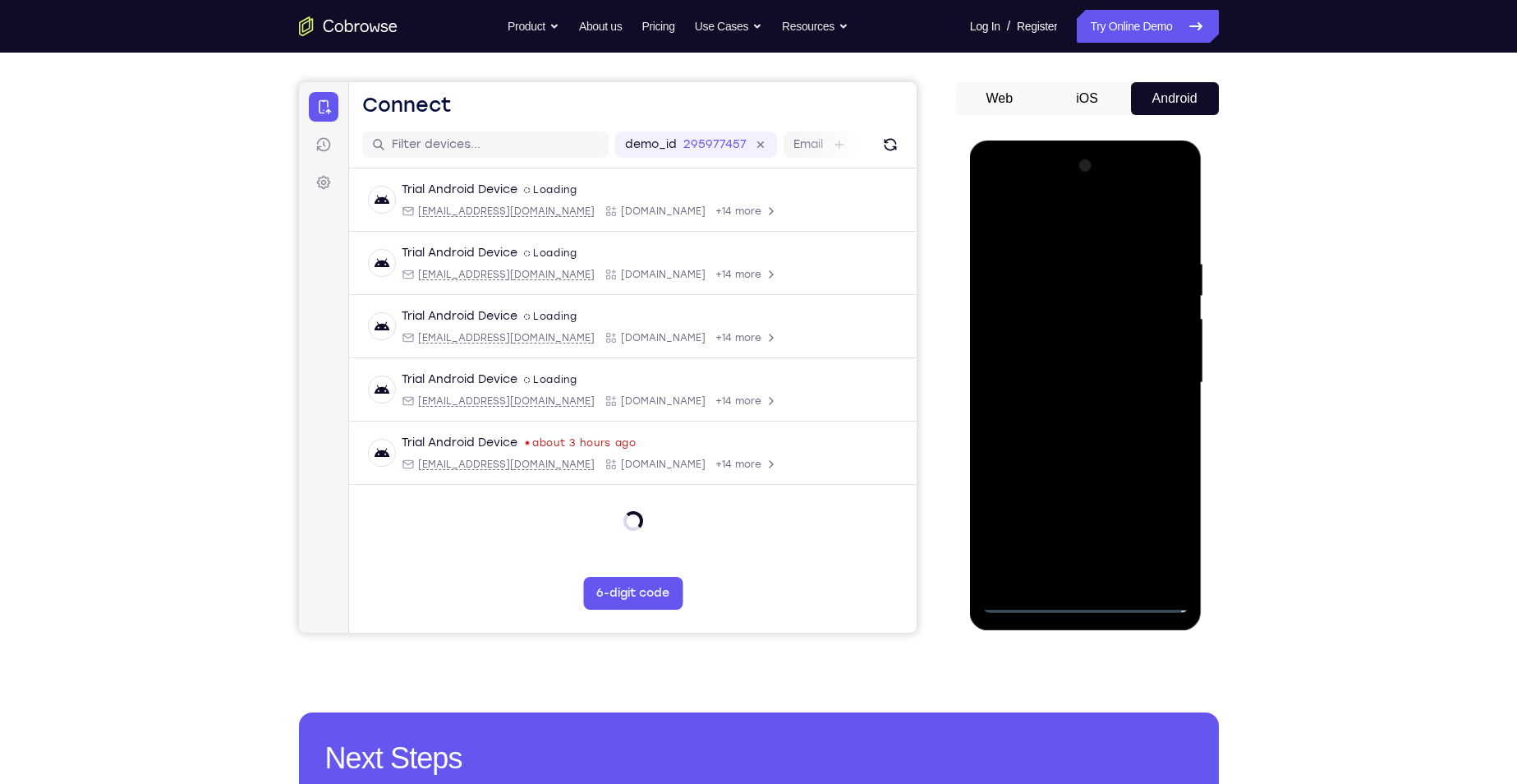
click at [1090, 603] on div at bounding box center [1085, 382] width 207 height 460
click at [1164, 534] on div at bounding box center [1085, 382] width 207 height 460
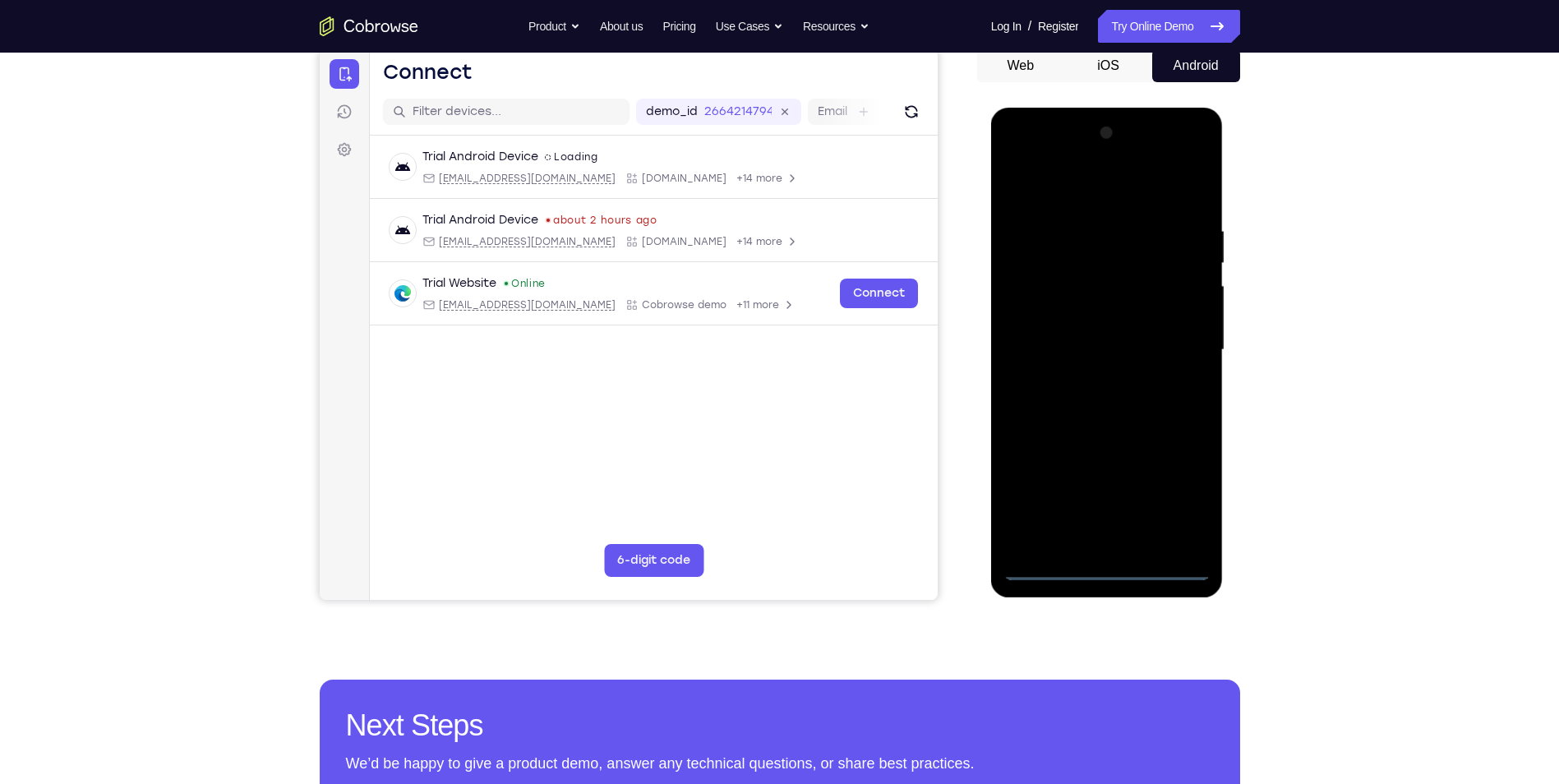
click at [1104, 565] on div at bounding box center [1106, 350] width 207 height 460
click at [1209, 496] on div at bounding box center [1106, 350] width 207 height 460
click at [1183, 497] on div at bounding box center [1106, 350] width 207 height 460
click at [1081, 193] on div at bounding box center [1106, 350] width 207 height 460
click at [1171, 340] on div at bounding box center [1106, 350] width 207 height 460
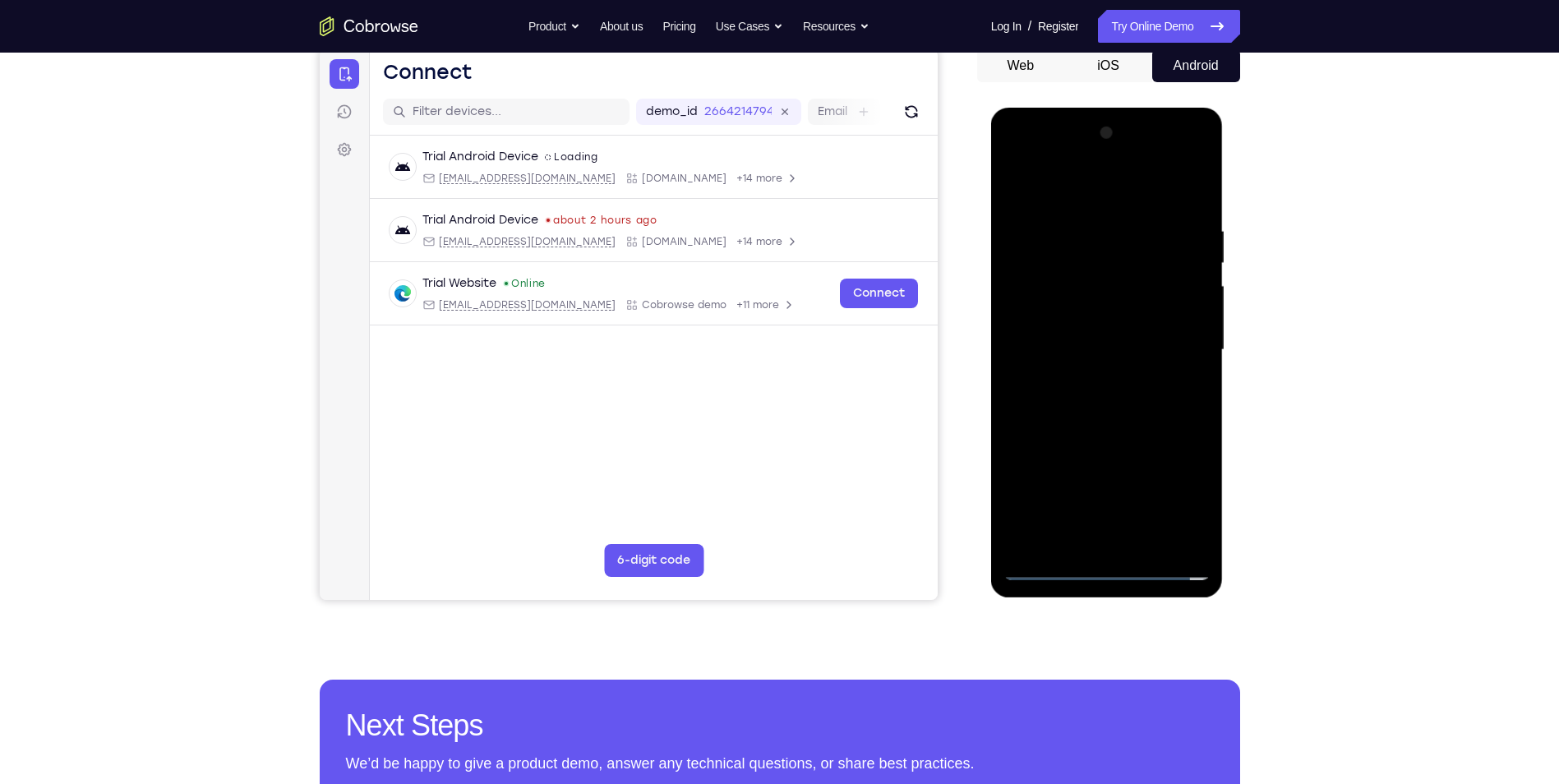
click at [1126, 543] on div at bounding box center [1106, 350] width 207 height 460
click at [1092, 433] on div at bounding box center [1106, 350] width 207 height 460
click at [1067, 276] on div at bounding box center [1106, 350] width 207 height 460
click at [1082, 306] on div at bounding box center [1106, 350] width 207 height 460
click at [1133, 438] on div at bounding box center [1106, 350] width 207 height 460
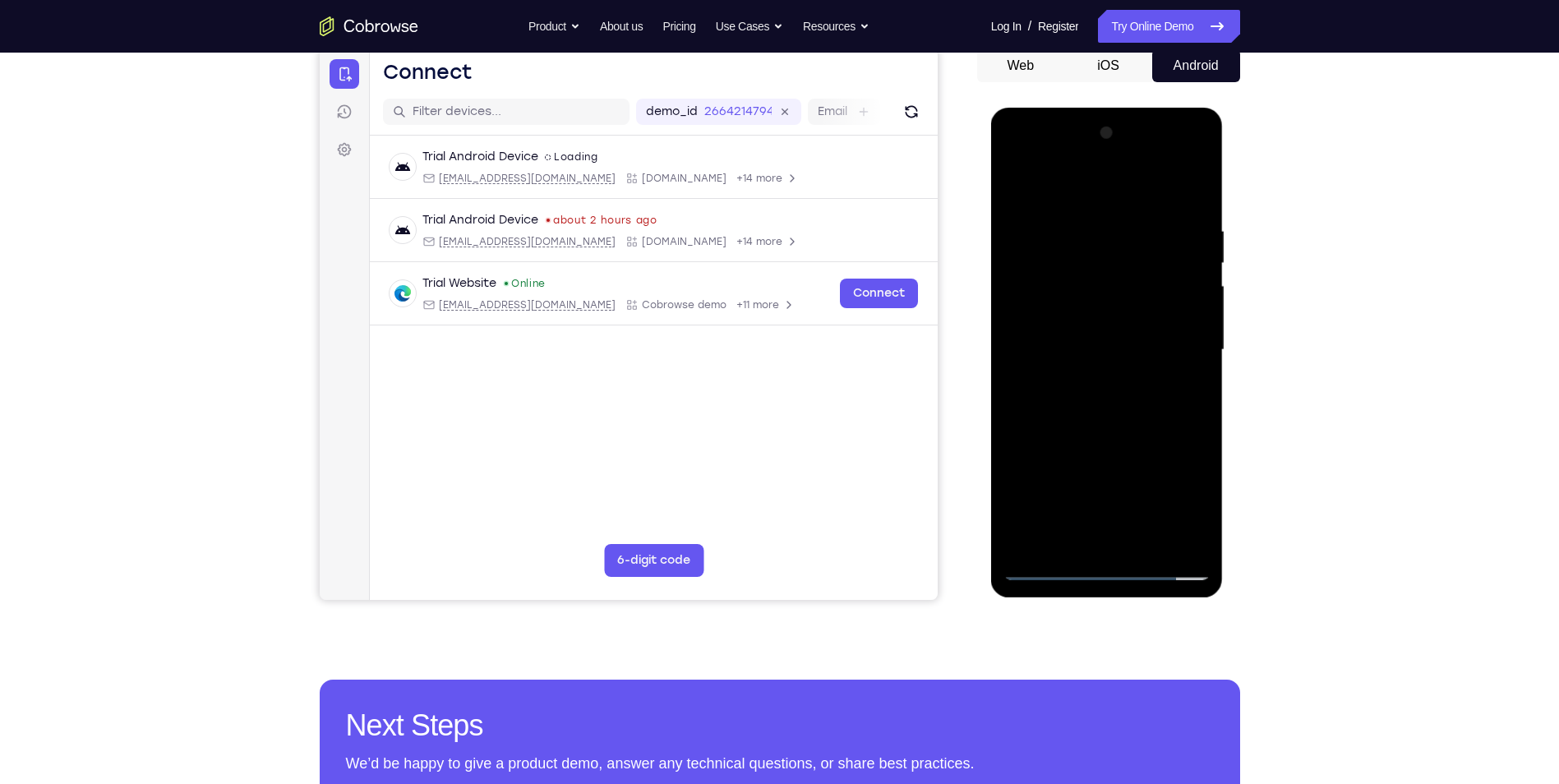
click at [1123, 546] on div at bounding box center [1106, 350] width 207 height 460
click at [1133, 326] on div at bounding box center [1106, 350] width 207 height 460
click at [1128, 397] on div at bounding box center [1106, 350] width 207 height 460
click at [1083, 264] on div at bounding box center [1106, 350] width 207 height 460
click at [1190, 269] on div at bounding box center [1106, 350] width 207 height 460
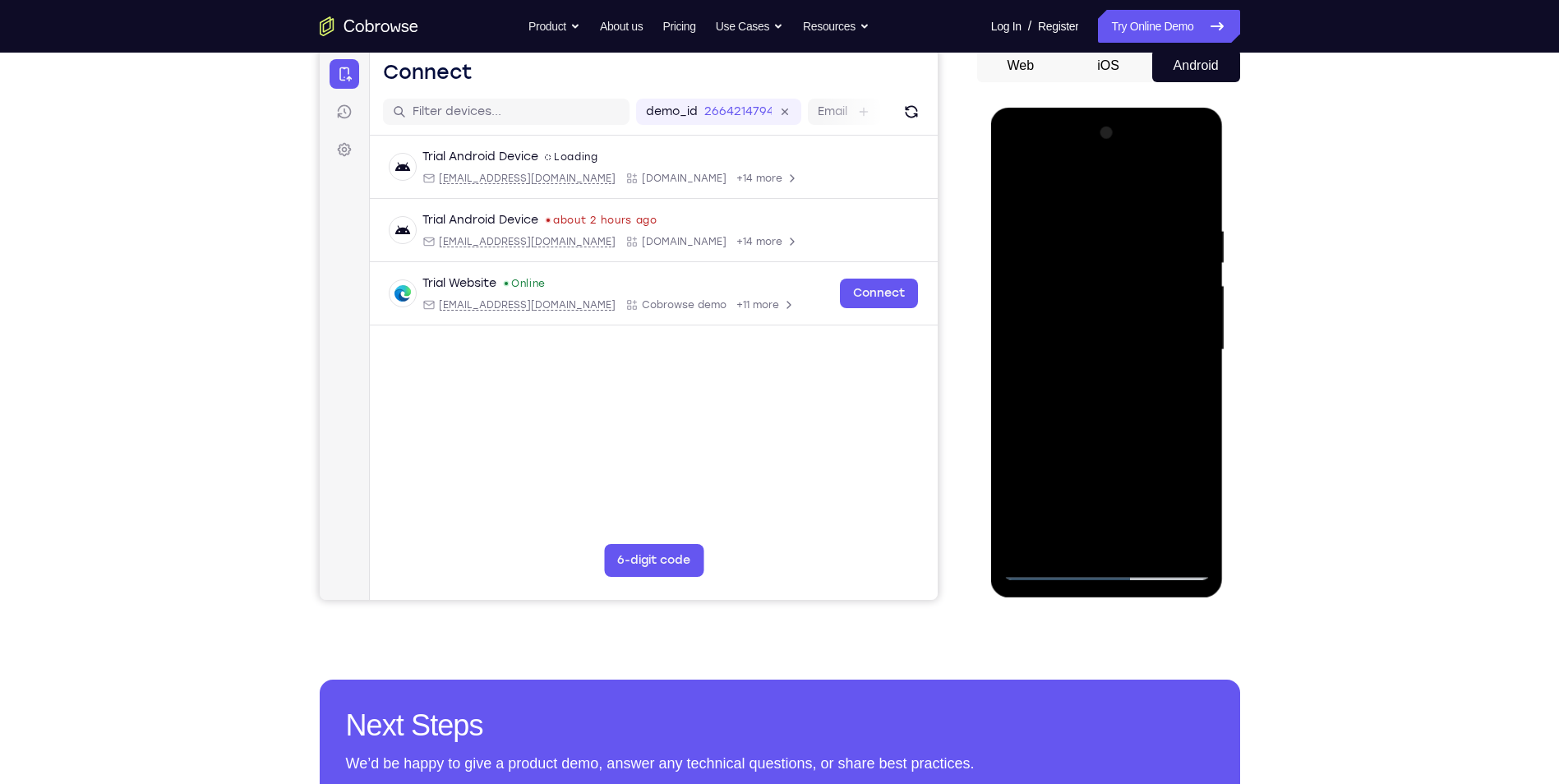
click at [1102, 330] on div at bounding box center [1106, 350] width 207 height 460
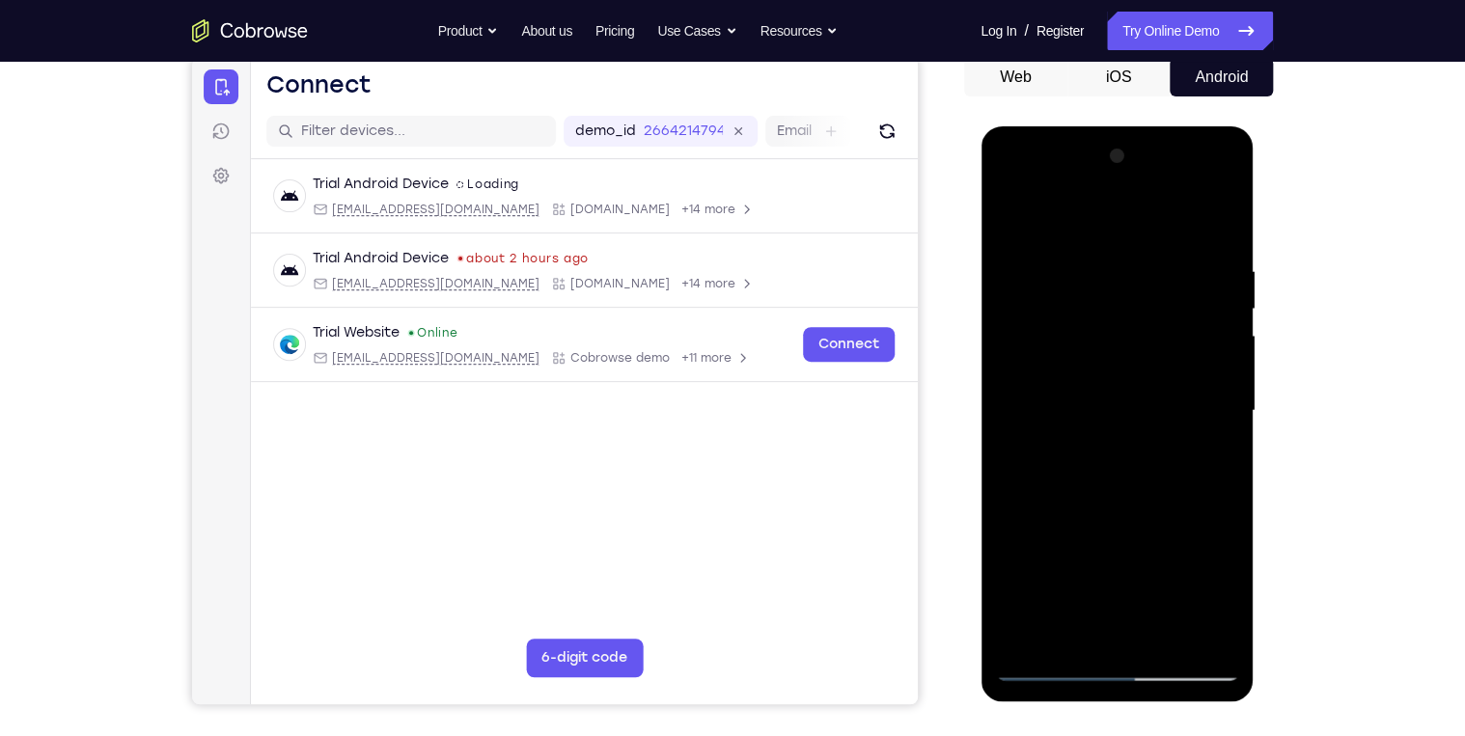
scroll to position [270, 0]
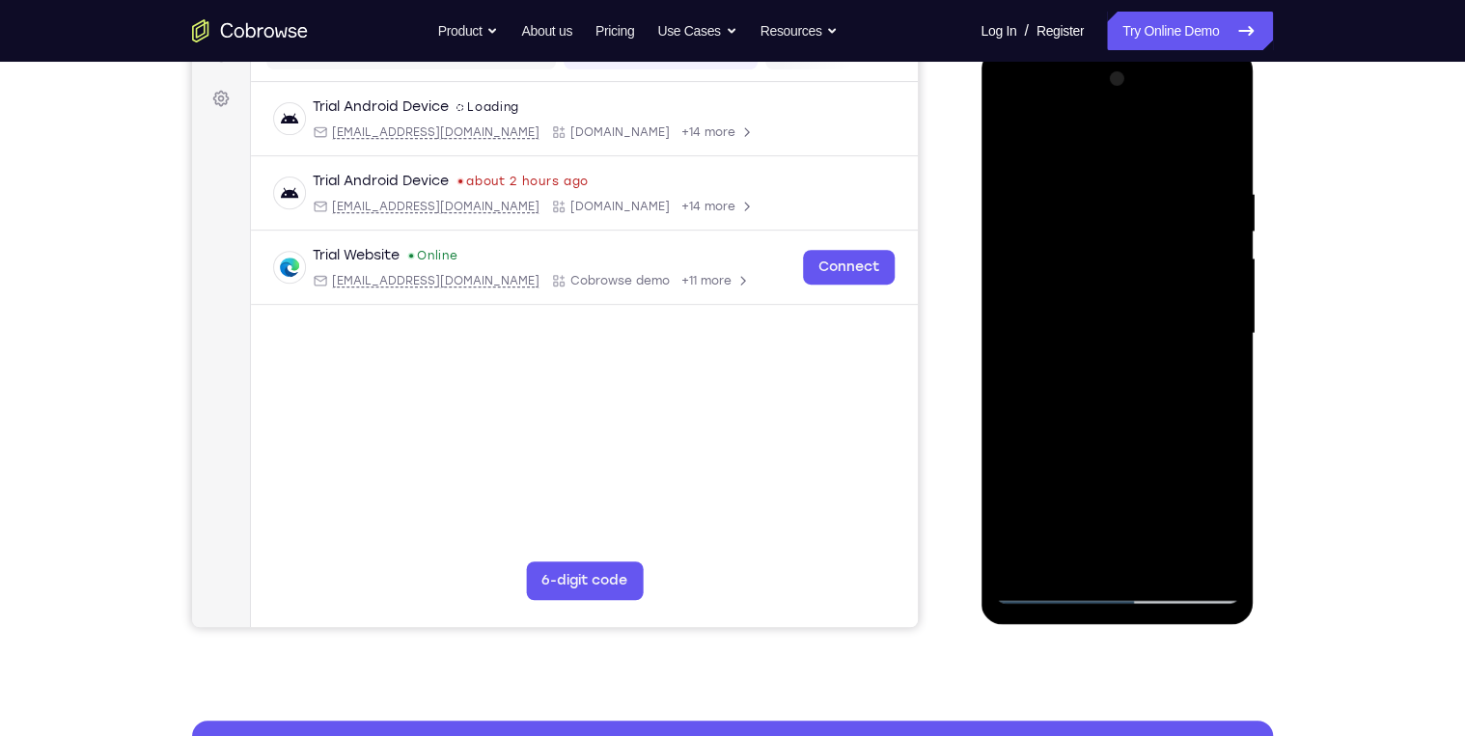
click at [1102, 425] on div at bounding box center [1116, 334] width 243 height 540
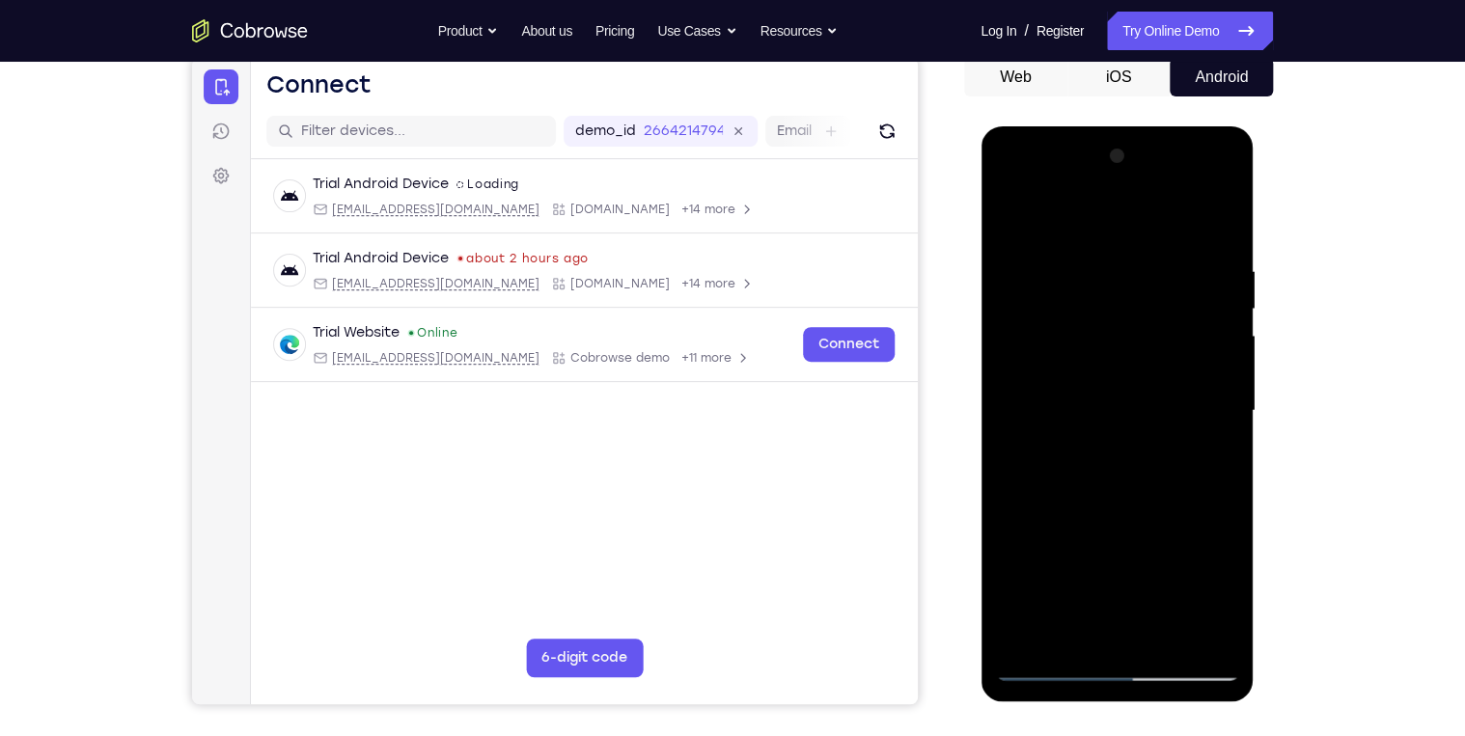
click at [1216, 212] on div at bounding box center [1116, 411] width 243 height 540
click at [1061, 320] on div at bounding box center [1116, 411] width 243 height 540
click at [1008, 211] on div at bounding box center [1116, 411] width 243 height 540
click at [1161, 635] on div at bounding box center [1116, 411] width 243 height 540
click at [1160, 636] on div at bounding box center [1116, 411] width 243 height 540
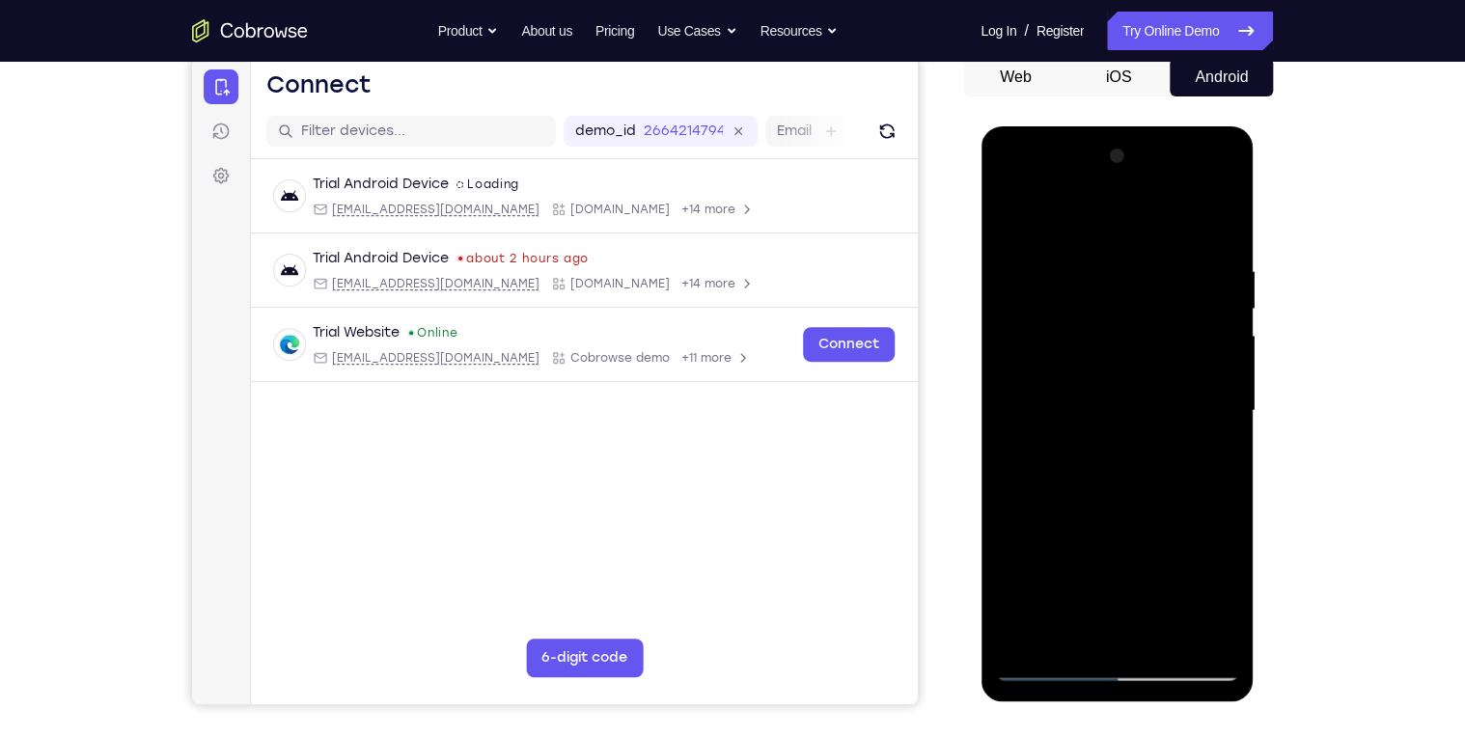
click at [1160, 636] on div at bounding box center [1116, 411] width 243 height 540
click at [1099, 517] on div at bounding box center [1116, 411] width 243 height 540
click at [1050, 663] on div at bounding box center [1116, 411] width 243 height 540
click at [1077, 640] on div at bounding box center [1116, 411] width 243 height 540
drag, startPoint x: 1134, startPoint y: 435, endPoint x: 1133, endPoint y: 486, distance: 51.2
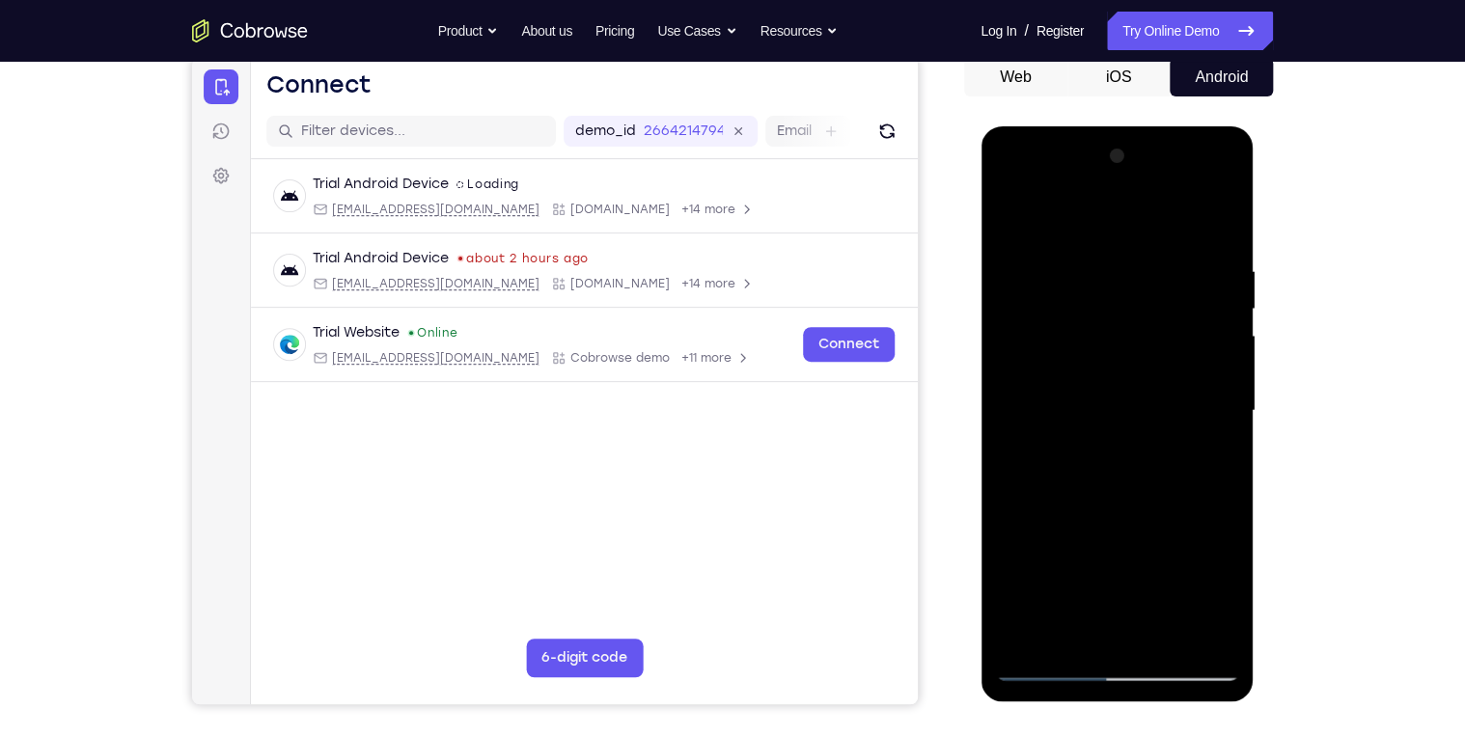
click at [1133, 486] on div at bounding box center [1116, 411] width 243 height 540
drag, startPoint x: 1122, startPoint y: 565, endPoint x: 1122, endPoint y: 404, distance: 161.1
click at [1122, 404] on div at bounding box center [1116, 411] width 243 height 540
drag, startPoint x: 1140, startPoint y: 522, endPoint x: 1142, endPoint y: 430, distance: 91.7
click at [1142, 430] on div at bounding box center [1116, 411] width 243 height 540
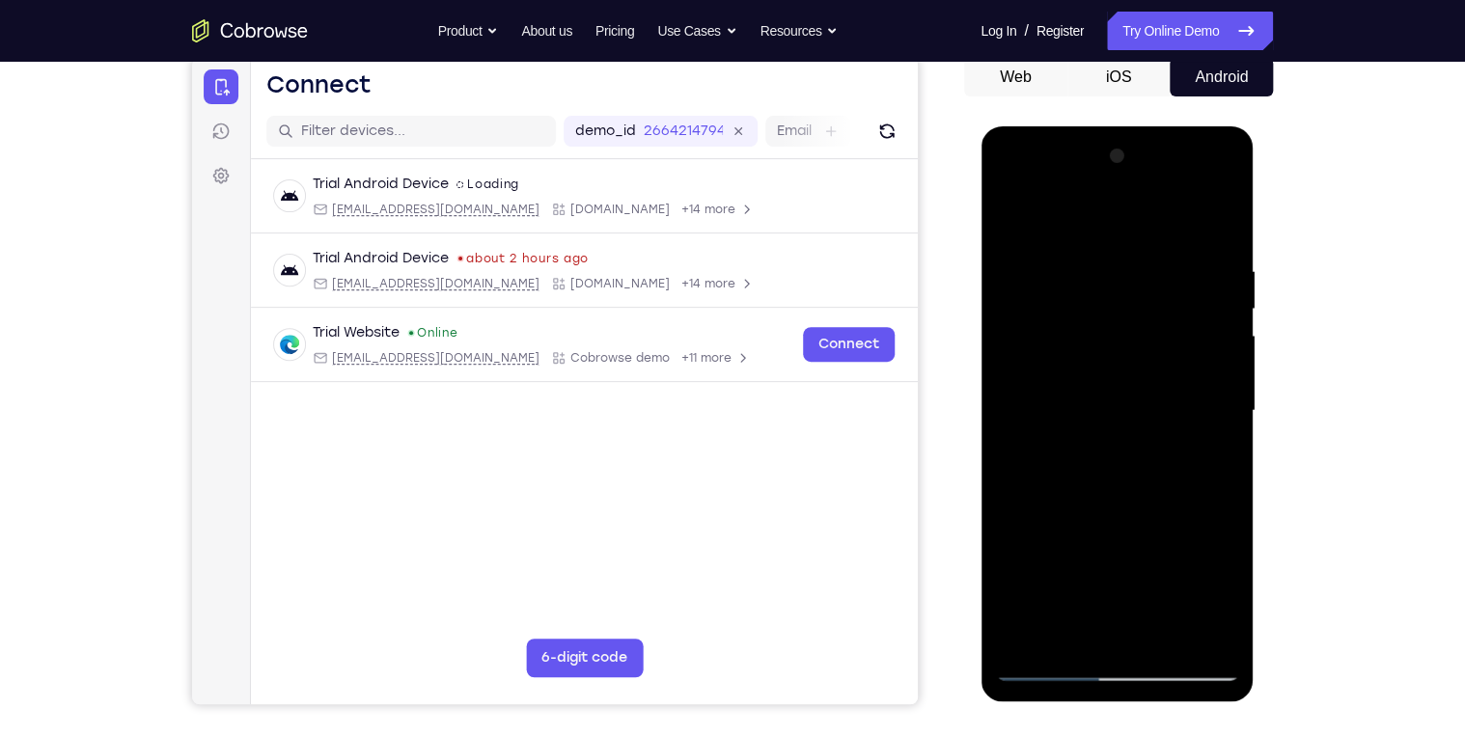
drag, startPoint x: 1133, startPoint y: 518, endPoint x: 1127, endPoint y: 399, distance: 118.8
click at [1127, 399] on div at bounding box center [1116, 411] width 243 height 540
click at [1040, 467] on div at bounding box center [1116, 411] width 243 height 540
drag, startPoint x: 1154, startPoint y: 401, endPoint x: 1174, endPoint y: 603, distance: 202.7
click at [1168, 610] on div at bounding box center [1116, 411] width 243 height 540
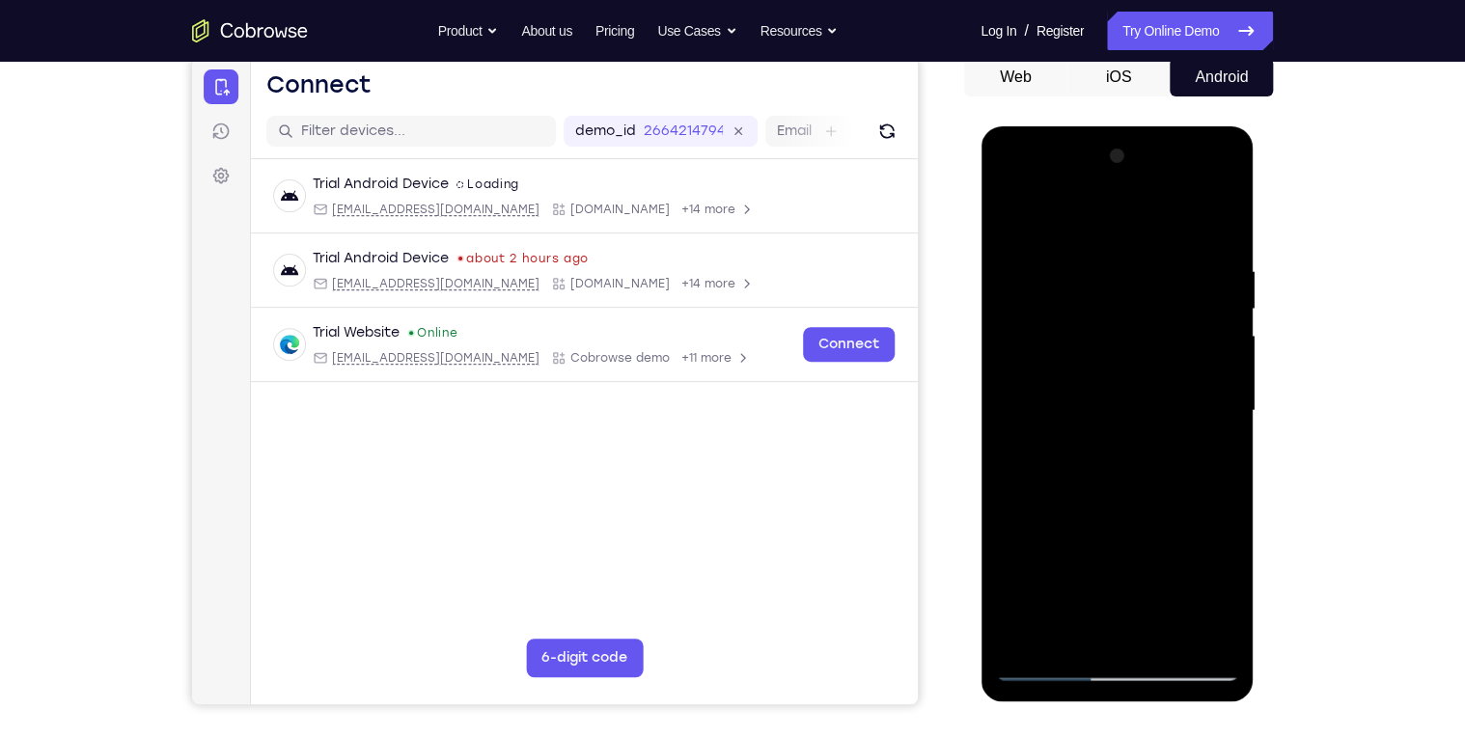
drag, startPoint x: 1135, startPoint y: 354, endPoint x: 1168, endPoint y: 600, distance: 248.2
click at [1168, 600] on div at bounding box center [1116, 411] width 243 height 540
click at [1219, 432] on div at bounding box center [1116, 411] width 243 height 540
drag, startPoint x: 1171, startPoint y: 428, endPoint x: 1168, endPoint y: 512, distance: 84.0
click at [1168, 512] on div at bounding box center [1116, 411] width 243 height 540
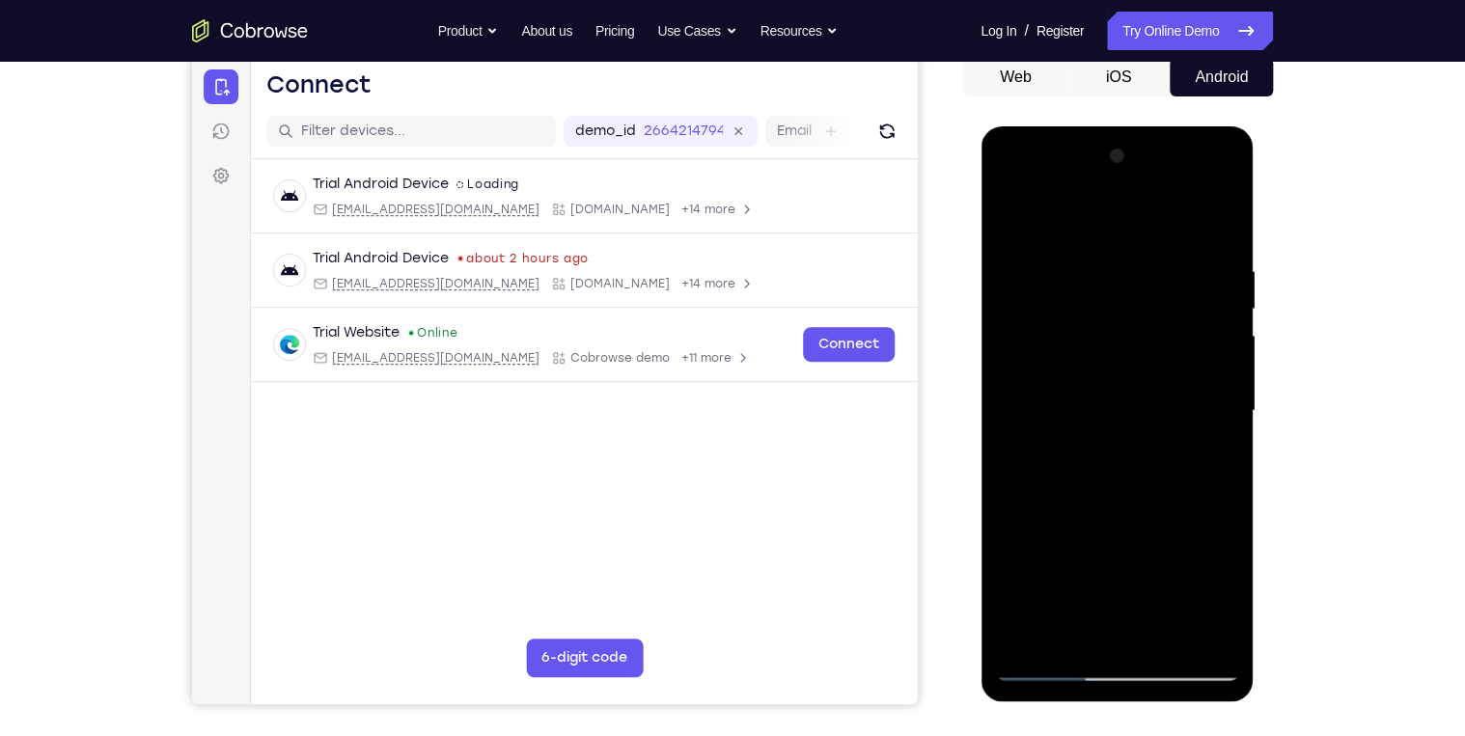
click at [1218, 591] on div at bounding box center [1116, 411] width 243 height 540
click at [1223, 582] on div at bounding box center [1116, 411] width 243 height 540
click at [1110, 427] on div at bounding box center [1116, 411] width 243 height 540
click at [1218, 637] on div at bounding box center [1116, 411] width 243 height 540
click at [1023, 637] on div at bounding box center [1116, 411] width 243 height 540
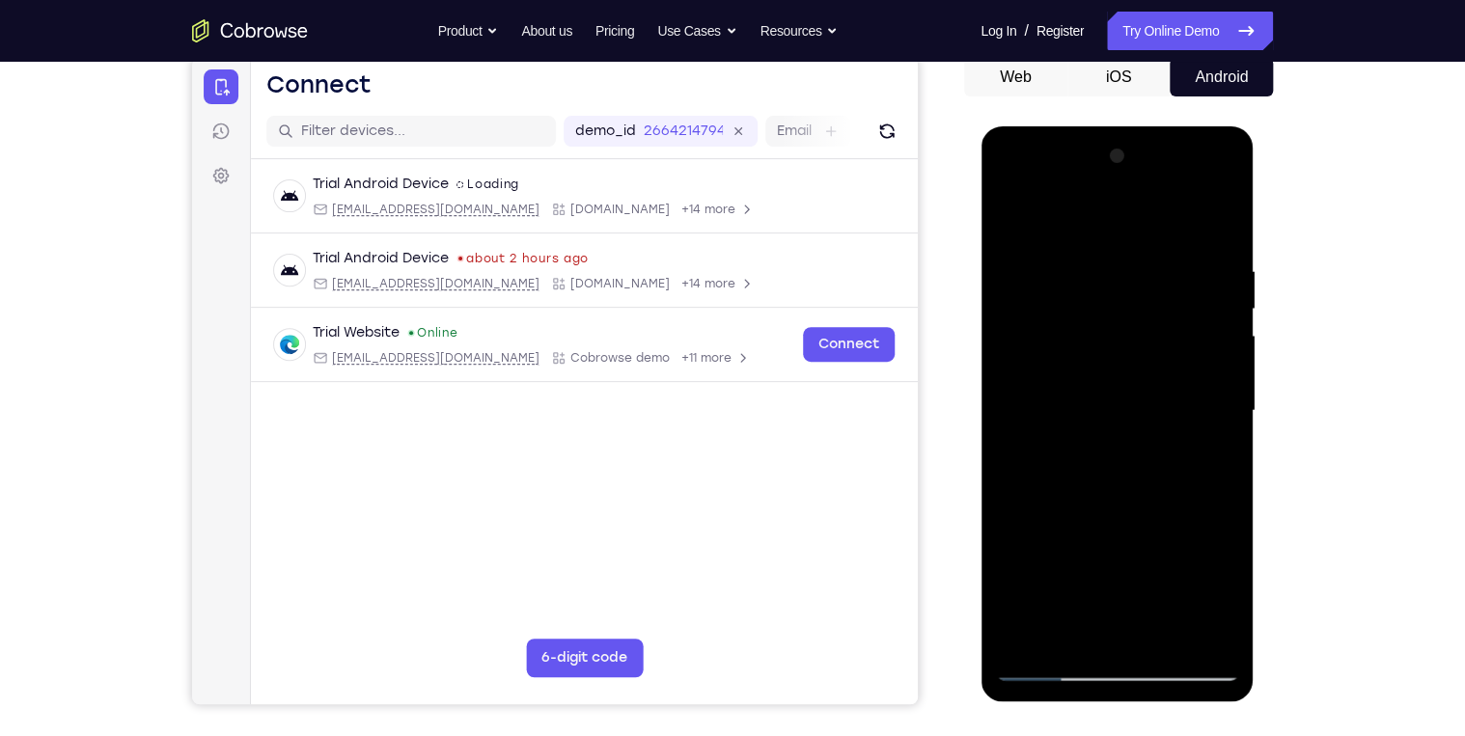
click at [1033, 641] on div at bounding box center [1116, 411] width 243 height 540
click at [1090, 258] on div at bounding box center [1116, 411] width 243 height 540
click at [1218, 224] on div at bounding box center [1116, 411] width 243 height 540
drag, startPoint x: 1153, startPoint y: 537, endPoint x: 1138, endPoint y: 299, distance: 237.9
click at [1138, 299] on div at bounding box center [1116, 411] width 243 height 540
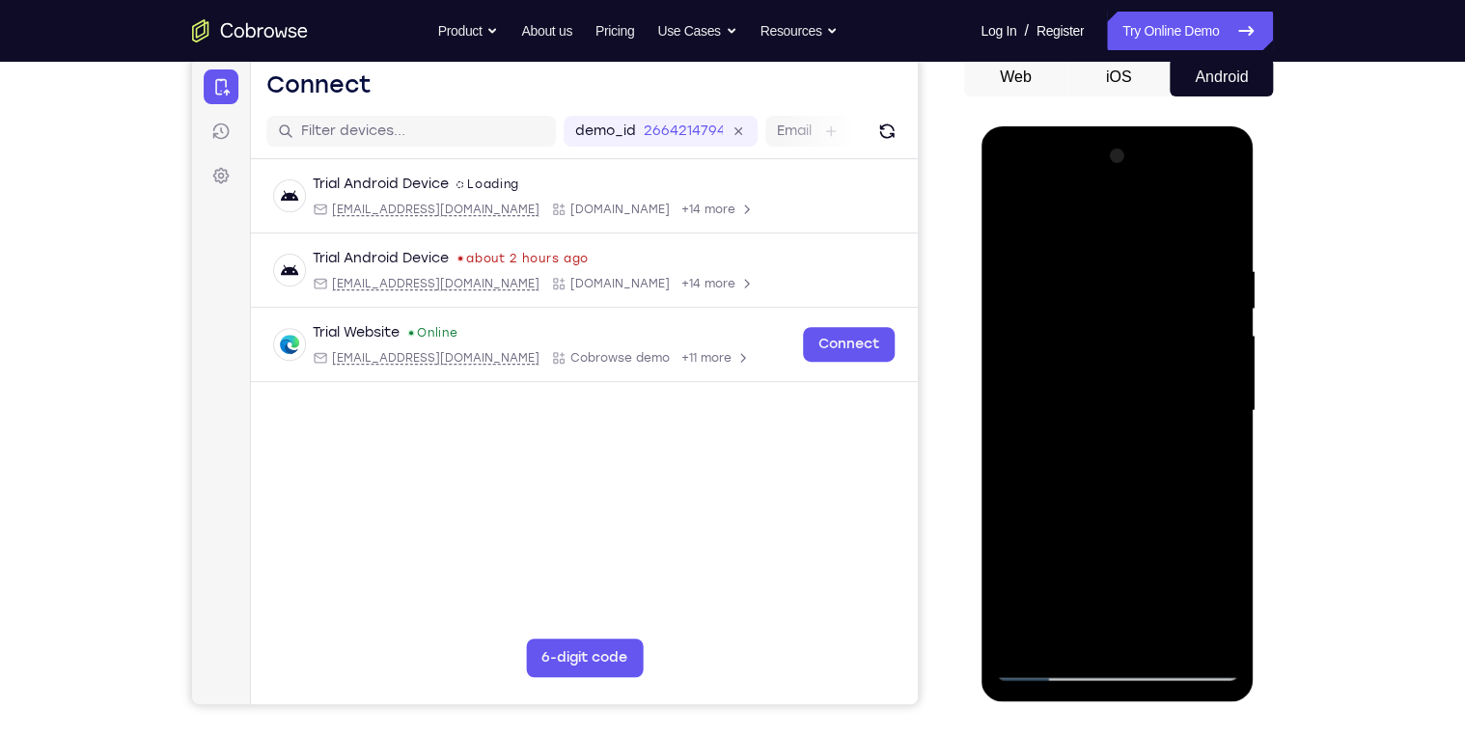
drag, startPoint x: 1159, startPoint y: 556, endPoint x: 1142, endPoint y: 304, distance: 252.5
click at [1142, 309] on div at bounding box center [1116, 411] width 243 height 540
click at [1225, 615] on div at bounding box center [1116, 411] width 243 height 540
drag, startPoint x: 1178, startPoint y: 553, endPoint x: 1157, endPoint y: 158, distance: 395.2
click at [1152, 185] on div at bounding box center [1116, 411] width 243 height 540
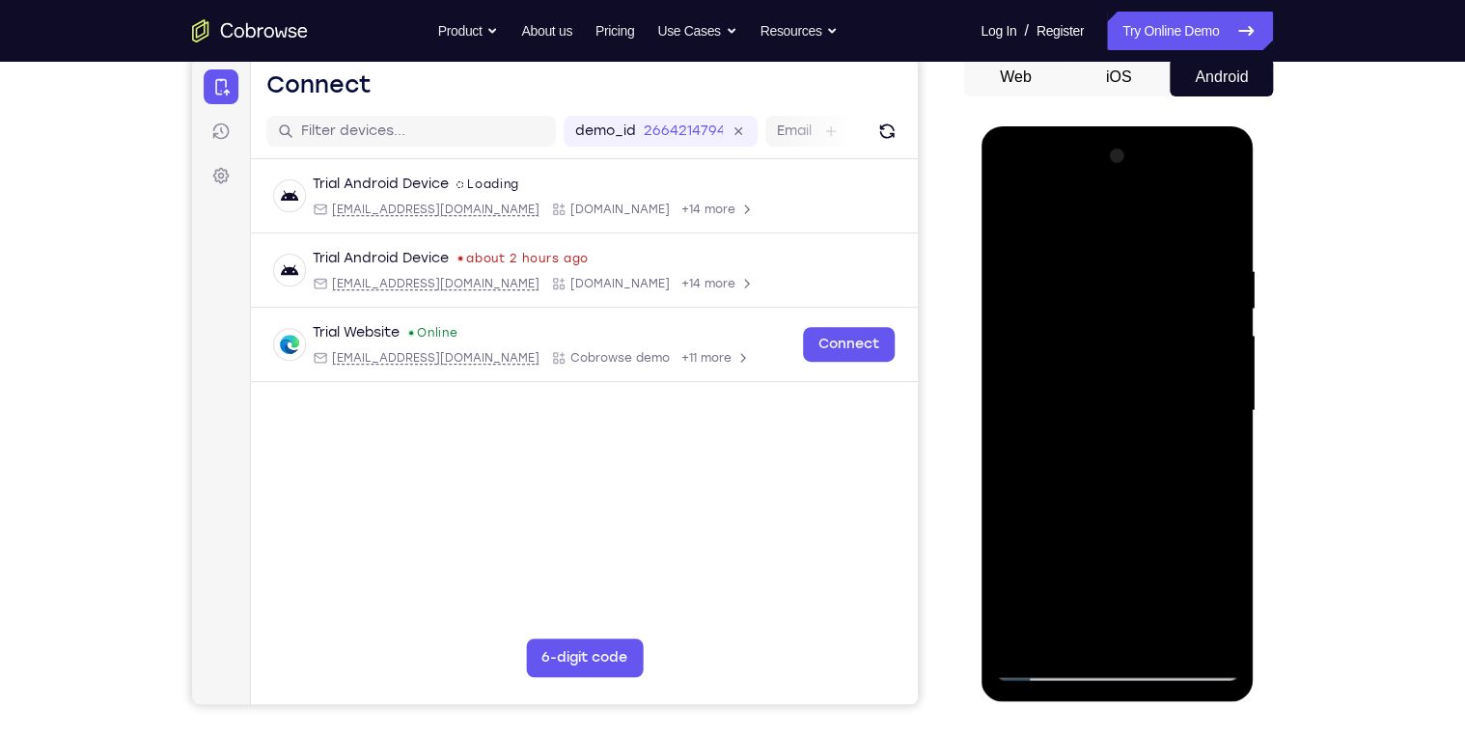
drag, startPoint x: 1136, startPoint y: 429, endPoint x: 1137, endPoint y: 259, distance: 170.8
click at [1137, 258] on div at bounding box center [1116, 411] width 243 height 540
drag, startPoint x: 1125, startPoint y: 560, endPoint x: 1137, endPoint y: 197, distance: 363.0
click at [1120, 237] on div at bounding box center [1116, 411] width 243 height 540
drag, startPoint x: 1091, startPoint y: 509, endPoint x: 1132, endPoint y: 235, distance: 277.0
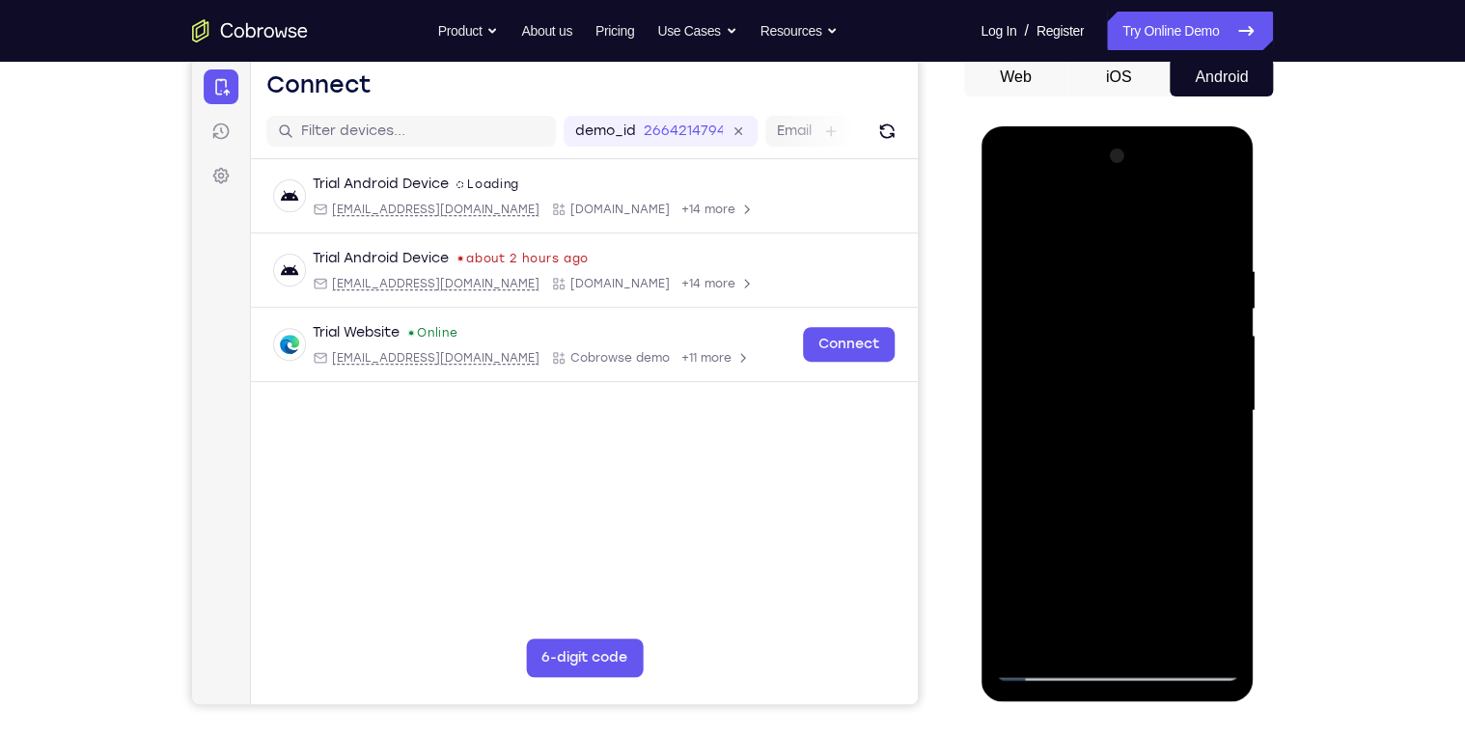
click at [1130, 236] on div at bounding box center [1116, 411] width 243 height 540
drag, startPoint x: 1152, startPoint y: 533, endPoint x: 1142, endPoint y: 289, distance: 243.4
click at [1142, 289] on div at bounding box center [1116, 411] width 243 height 540
drag, startPoint x: 1198, startPoint y: 537, endPoint x: 1166, endPoint y: 232, distance: 306.7
click at [1166, 233] on div at bounding box center [1116, 411] width 243 height 540
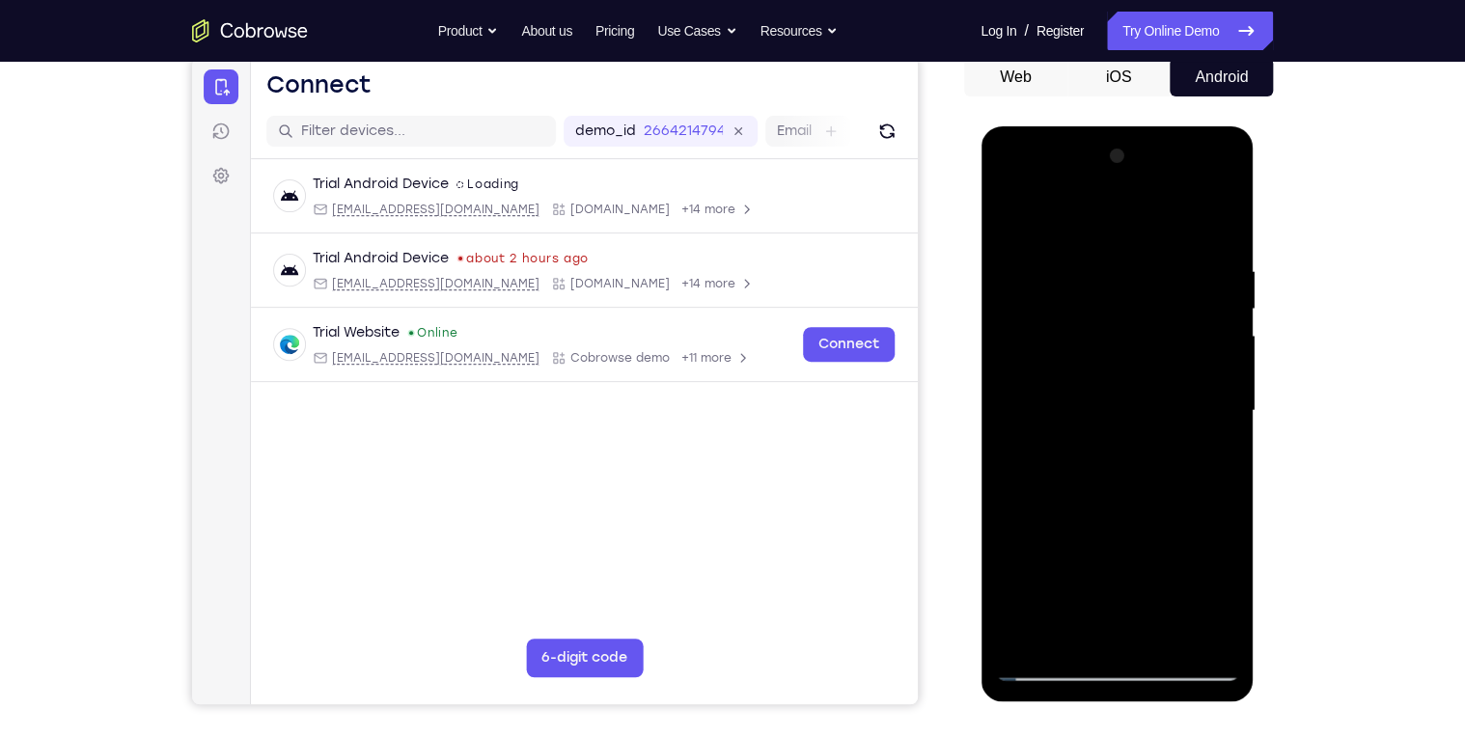
drag, startPoint x: 1141, startPoint y: 483, endPoint x: 1143, endPoint y: 321, distance: 162.1
click at [1143, 321] on div at bounding box center [1116, 411] width 243 height 540
drag, startPoint x: 1157, startPoint y: 526, endPoint x: 1152, endPoint y: 278, distance: 248.0
click at [1152, 278] on div at bounding box center [1116, 411] width 243 height 540
drag, startPoint x: 1164, startPoint y: 528, endPoint x: 1154, endPoint y: 356, distance: 172.0
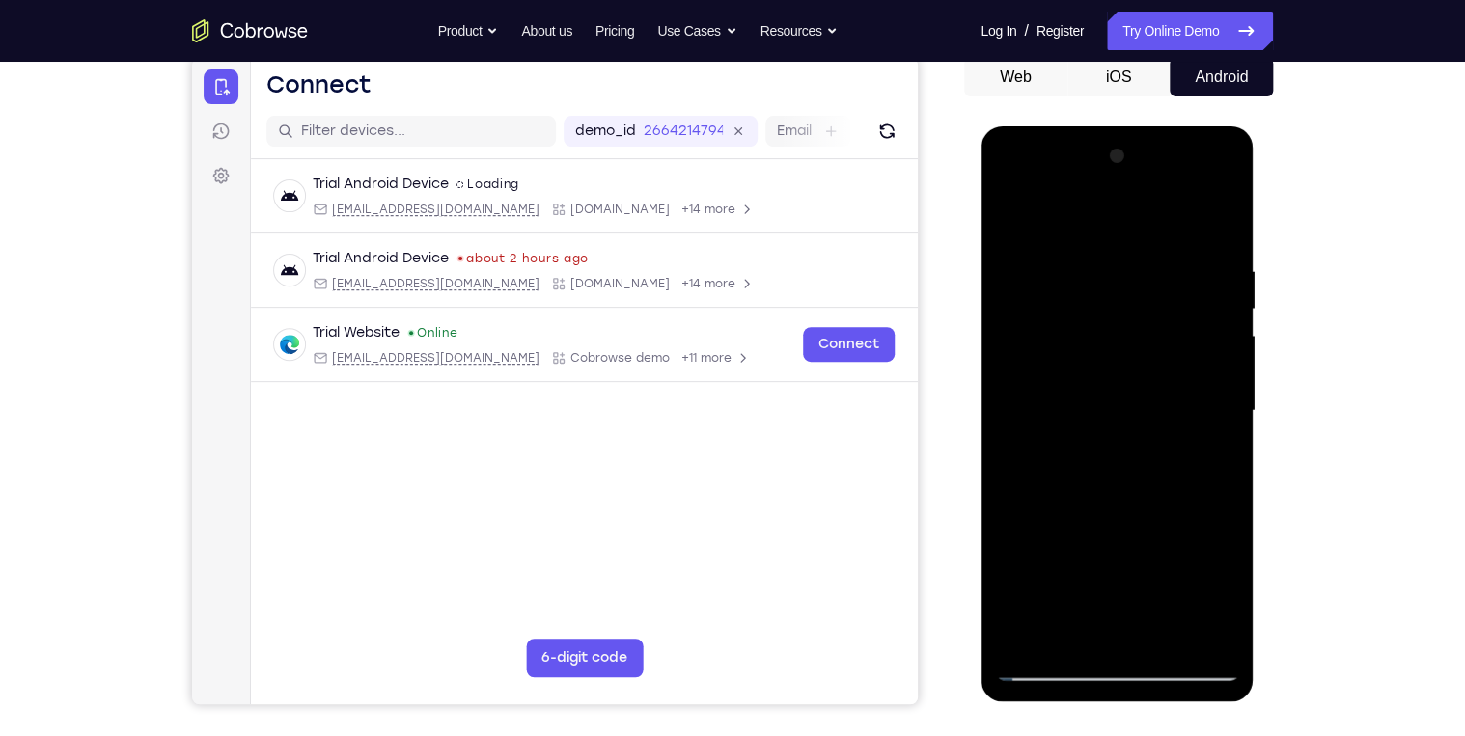
click at [1154, 356] on div at bounding box center [1116, 411] width 243 height 540
drag, startPoint x: 1148, startPoint y: 551, endPoint x: 1152, endPoint y: 183, distance: 367.7
click at [1151, 186] on div at bounding box center [1116, 411] width 243 height 540
